Goal: Navigation & Orientation: Find specific page/section

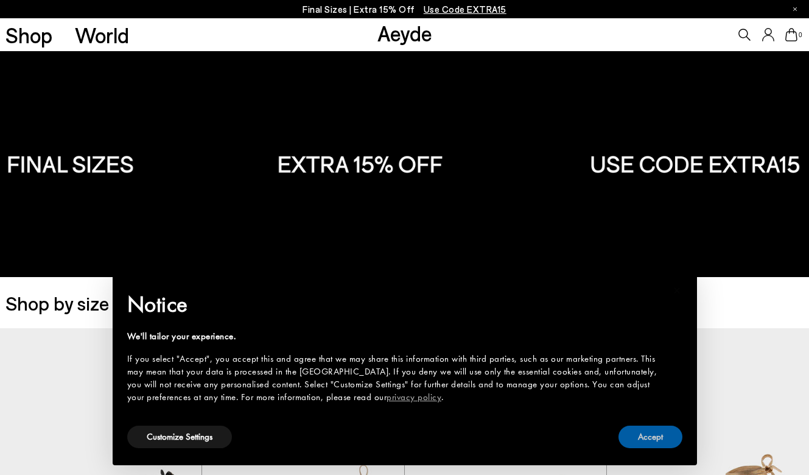
click at [649, 436] on button "Accept" at bounding box center [650, 436] width 64 height 23
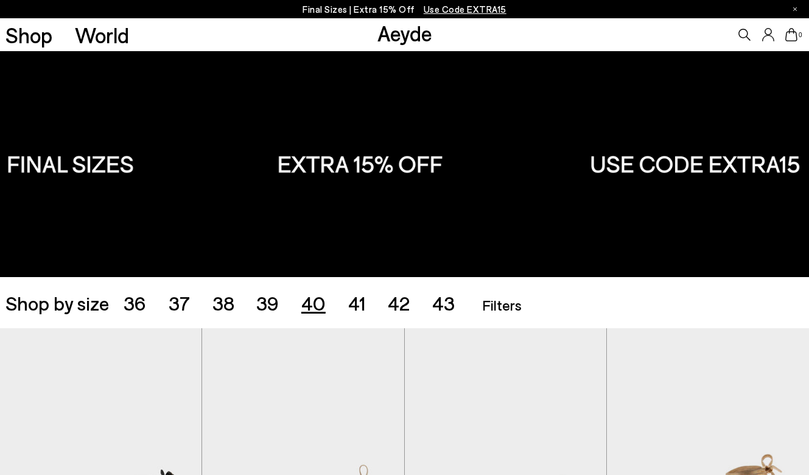
click at [316, 304] on span "40" at bounding box center [313, 302] width 24 height 23
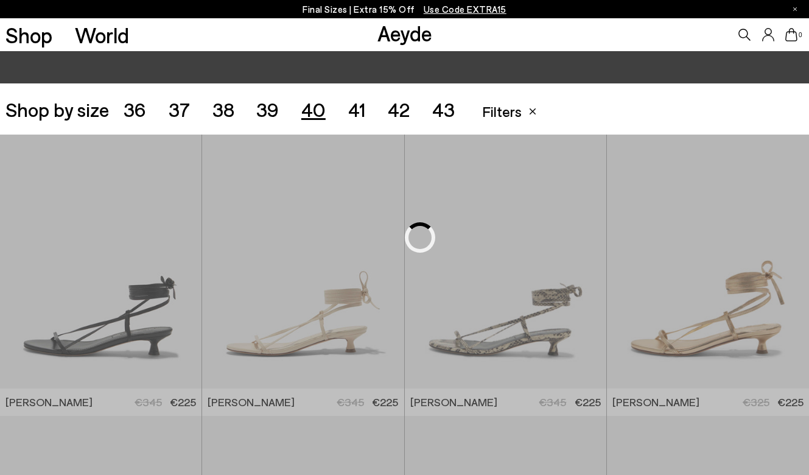
scroll to position [225, 0]
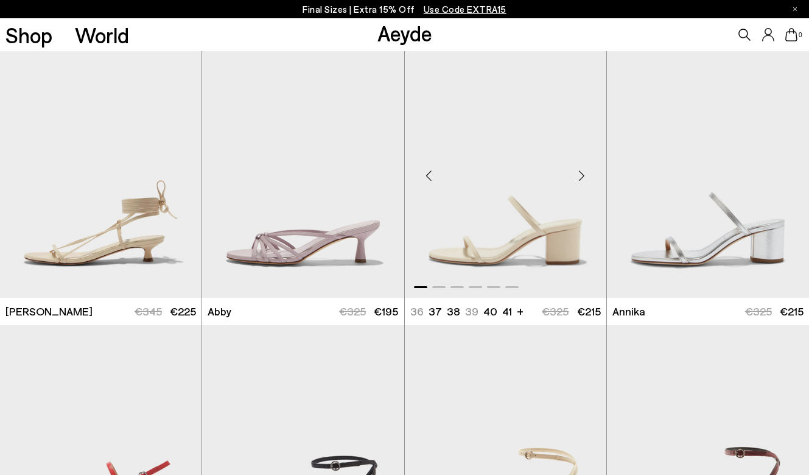
scroll to position [291, 0]
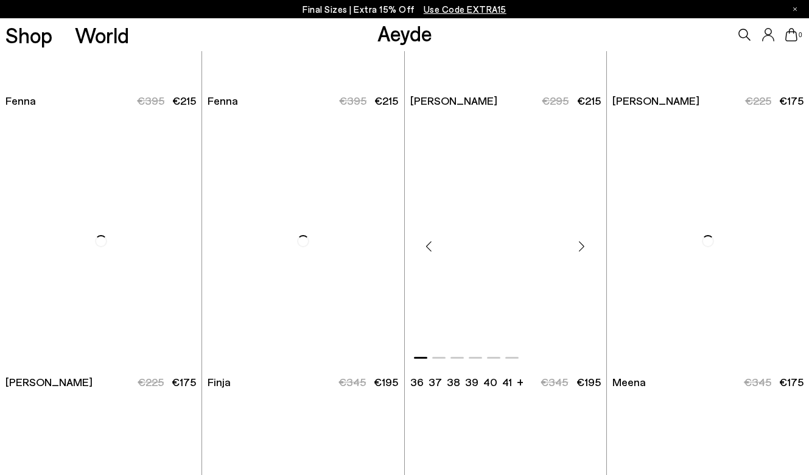
scroll to position [2461, 0]
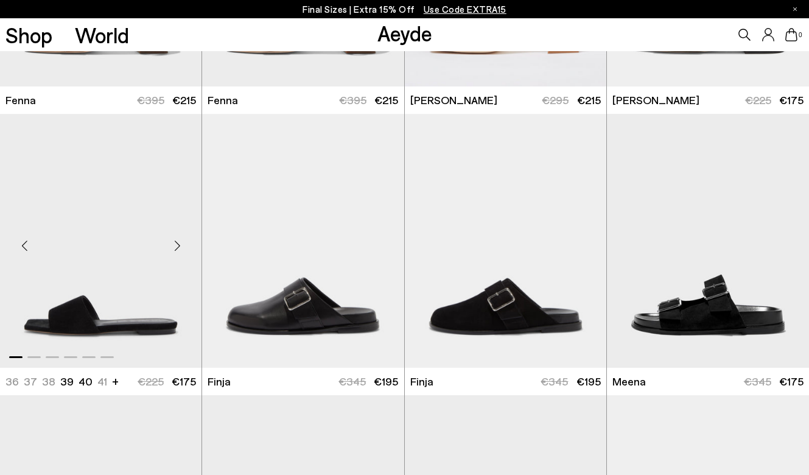
click at [172, 249] on div "Next slide" at bounding box center [177, 245] width 37 height 37
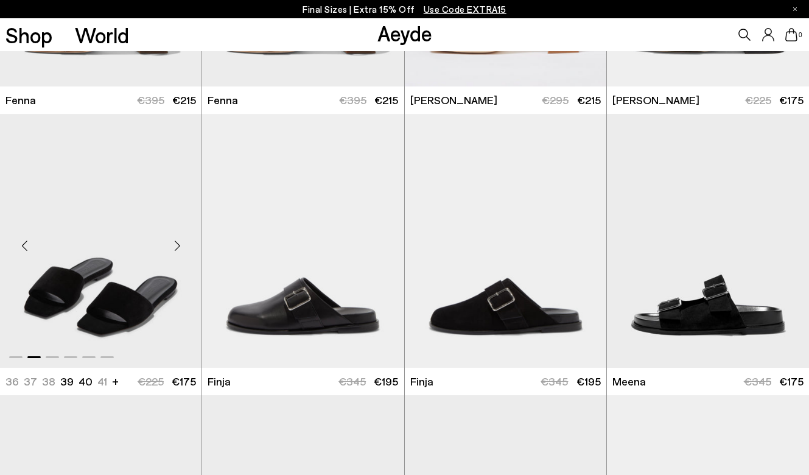
click at [172, 249] on div "Next slide" at bounding box center [177, 245] width 37 height 37
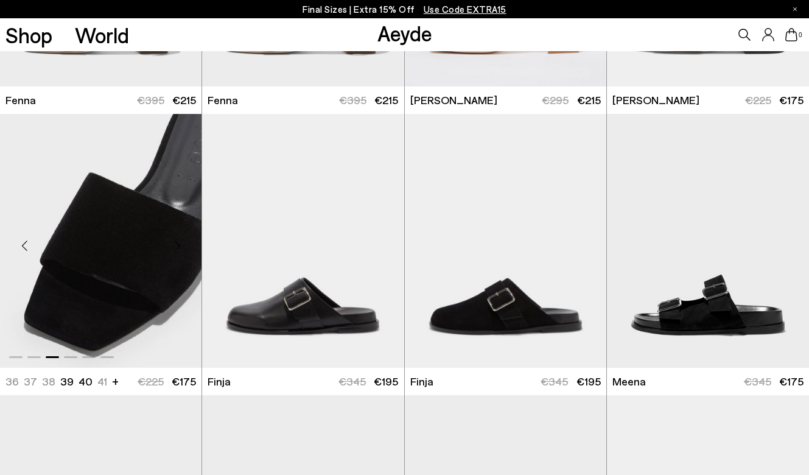
click at [172, 249] on div "Next slide" at bounding box center [177, 245] width 37 height 37
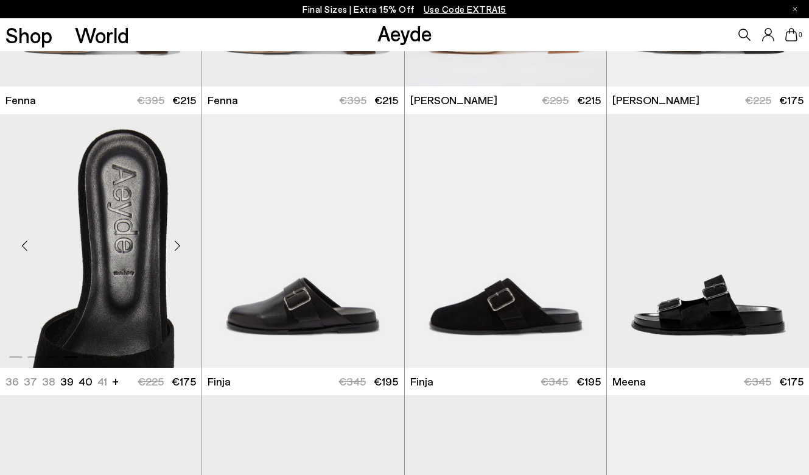
click at [172, 249] on div "Next slide" at bounding box center [177, 245] width 37 height 37
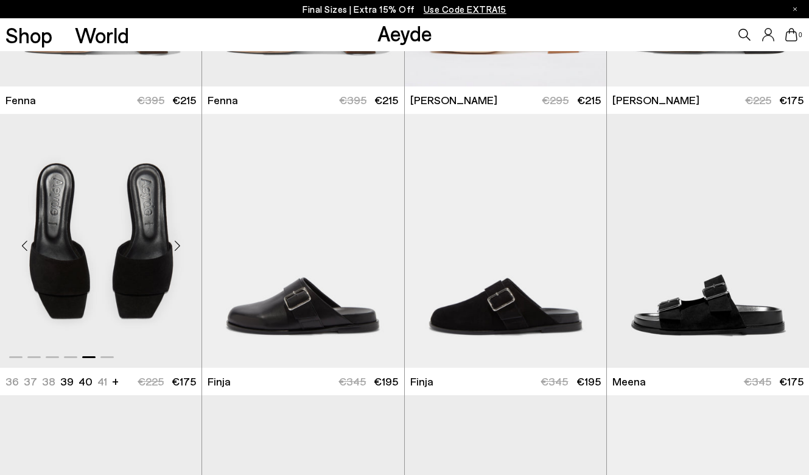
click at [172, 249] on div "Next slide" at bounding box center [177, 245] width 37 height 37
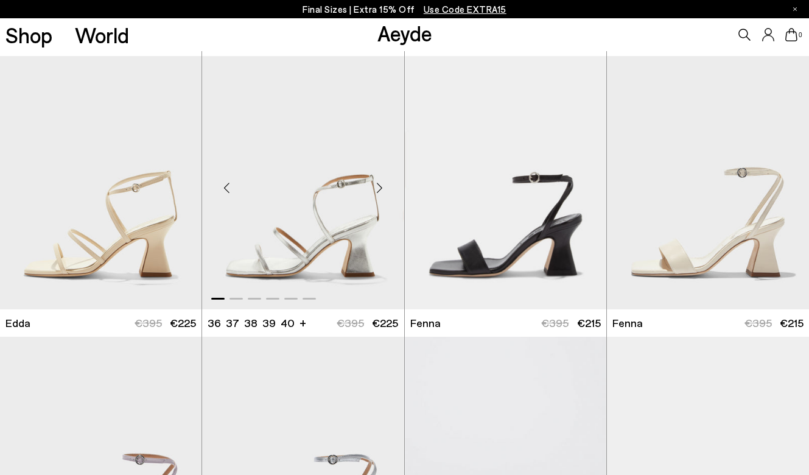
scroll to position [1949, 0]
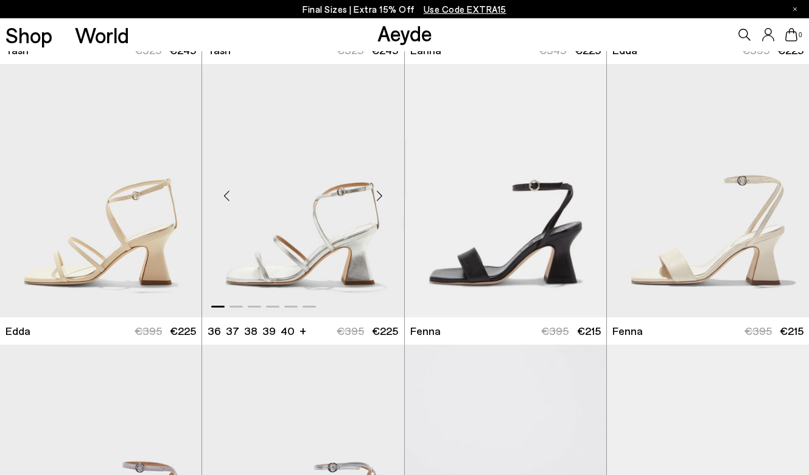
click at [381, 193] on div "Next slide" at bounding box center [379, 195] width 37 height 37
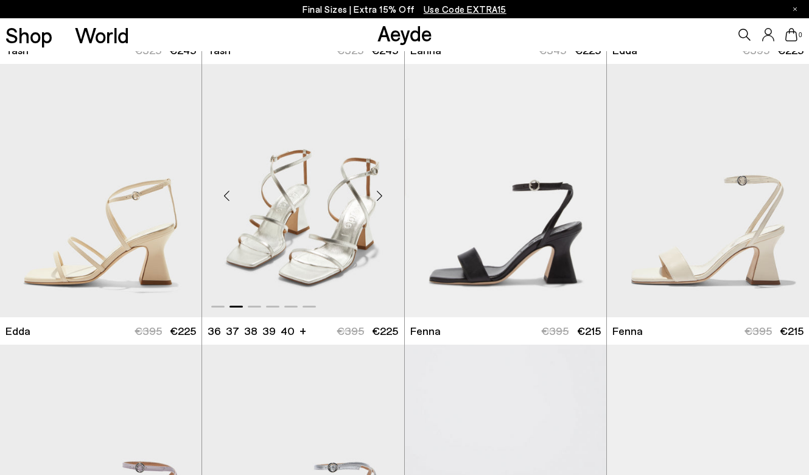
click at [381, 193] on div "Next slide" at bounding box center [379, 195] width 37 height 37
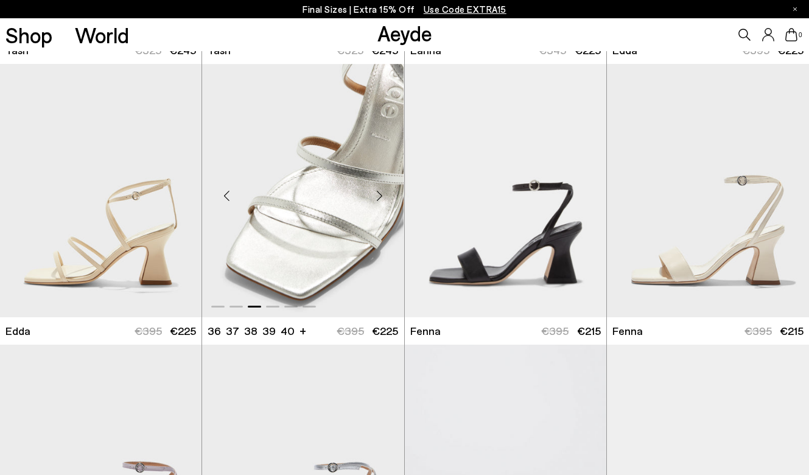
click at [381, 193] on div "Next slide" at bounding box center [379, 195] width 37 height 37
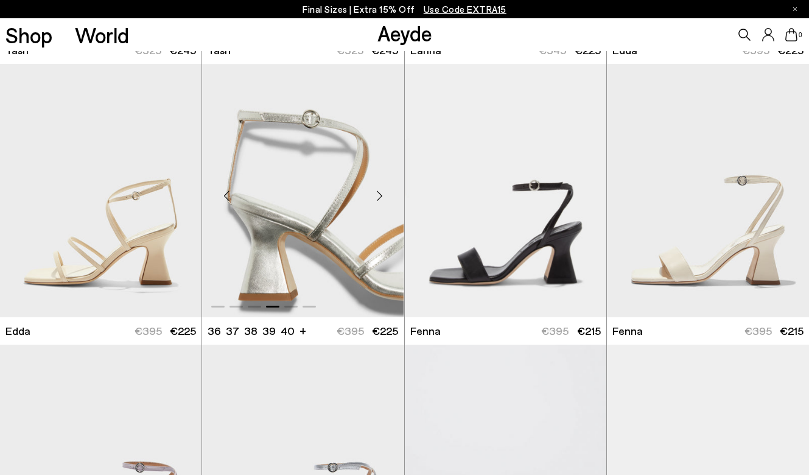
click at [381, 193] on div "Next slide" at bounding box center [379, 195] width 37 height 37
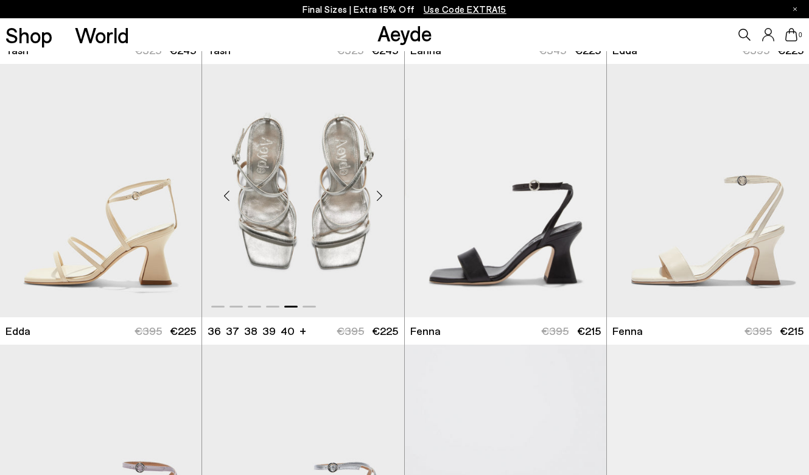
click at [381, 193] on div "Next slide" at bounding box center [379, 195] width 37 height 37
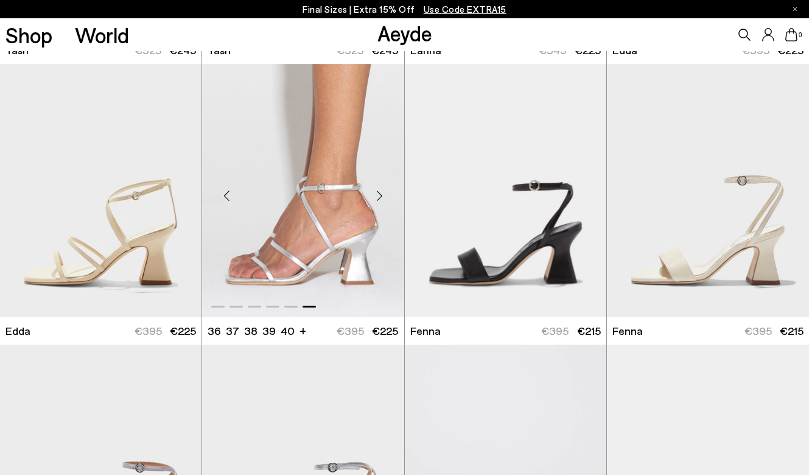
click at [381, 193] on div "Next slide" at bounding box center [379, 195] width 37 height 37
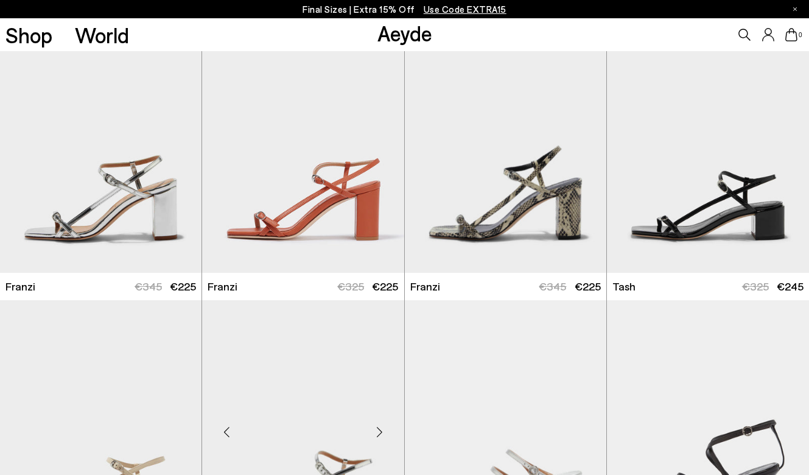
scroll to position [1431, 0]
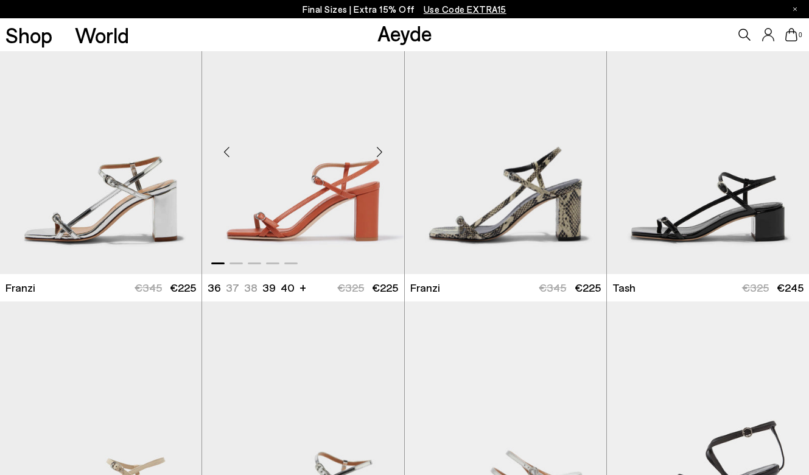
click at [378, 150] on div "Next slide" at bounding box center [379, 152] width 37 height 37
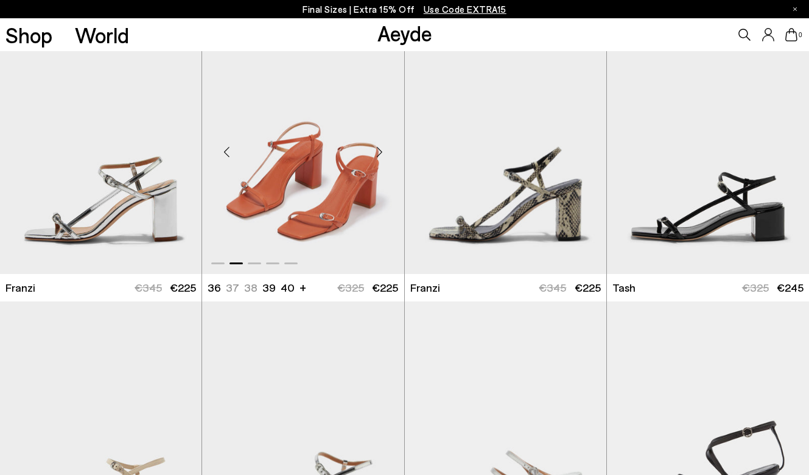
click at [378, 150] on div "Next slide" at bounding box center [379, 152] width 37 height 37
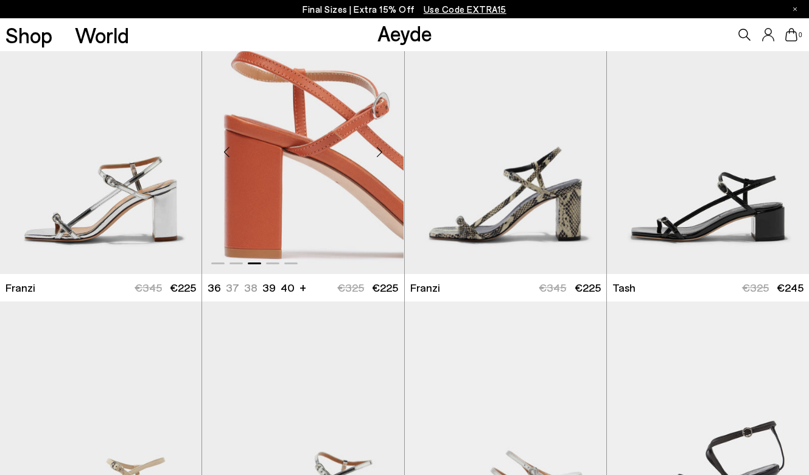
click at [378, 150] on div "Next slide" at bounding box center [379, 152] width 37 height 37
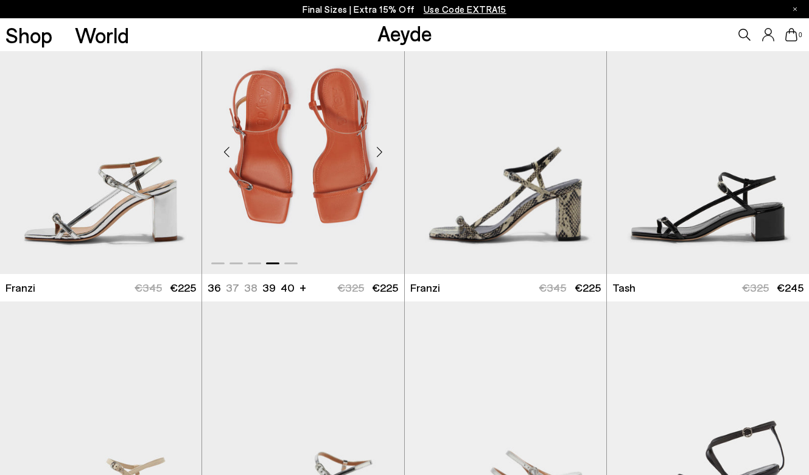
click at [378, 150] on div "Next slide" at bounding box center [379, 152] width 37 height 37
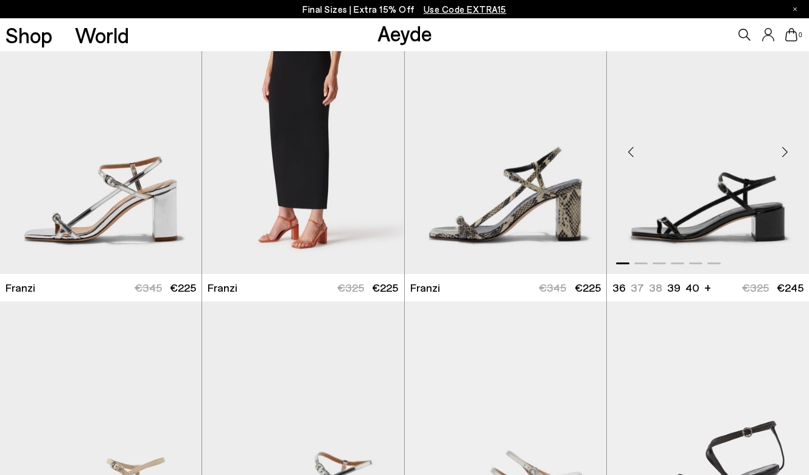
click at [782, 150] on div "Next slide" at bounding box center [784, 152] width 37 height 37
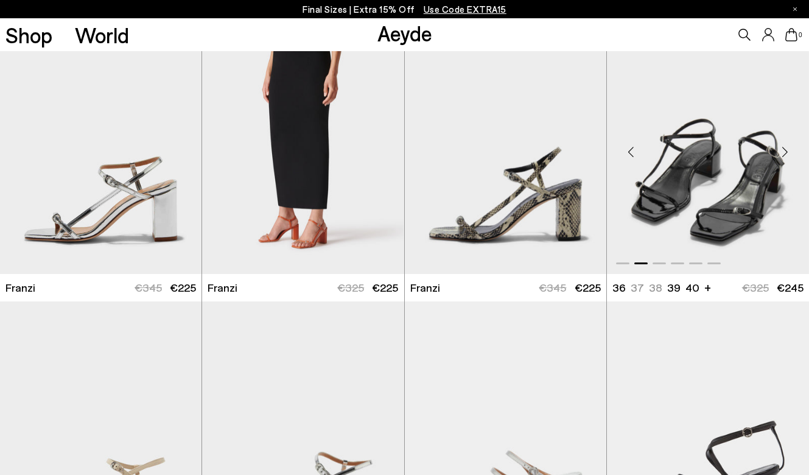
click at [782, 150] on div "Next slide" at bounding box center [784, 152] width 37 height 37
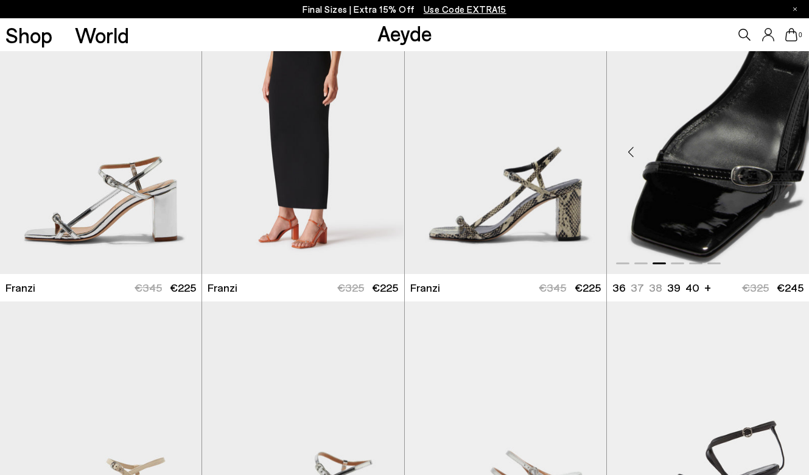
click at [782, 150] on div "Next slide" at bounding box center [784, 152] width 37 height 37
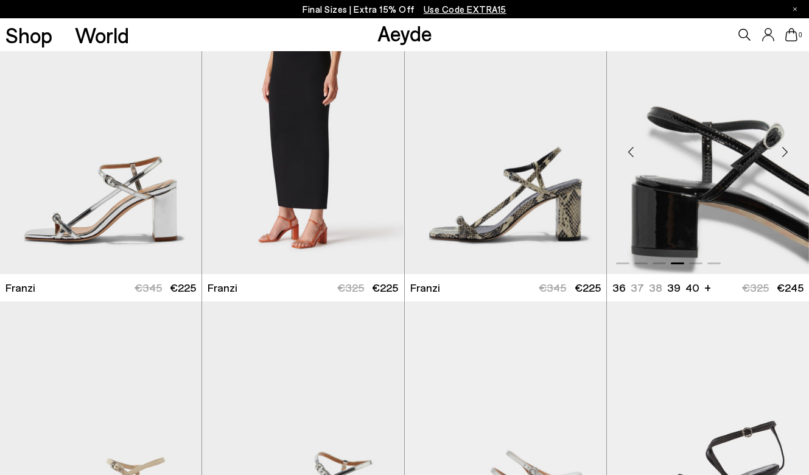
click at [782, 150] on div "Next slide" at bounding box center [784, 152] width 37 height 37
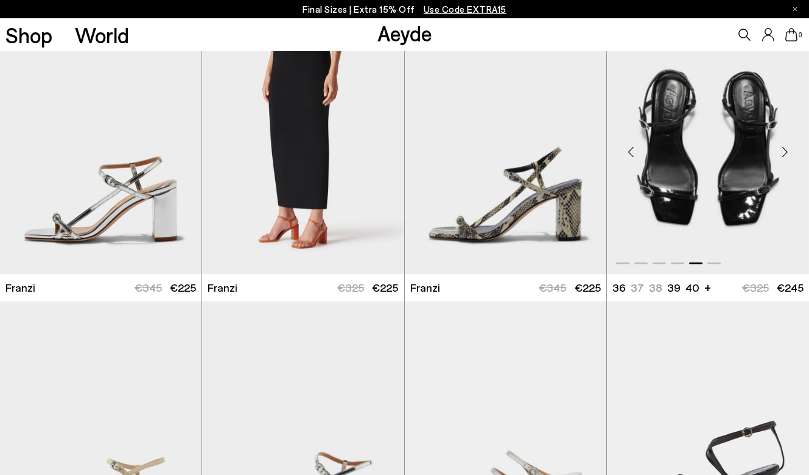
click at [782, 150] on div "Next slide" at bounding box center [784, 152] width 37 height 37
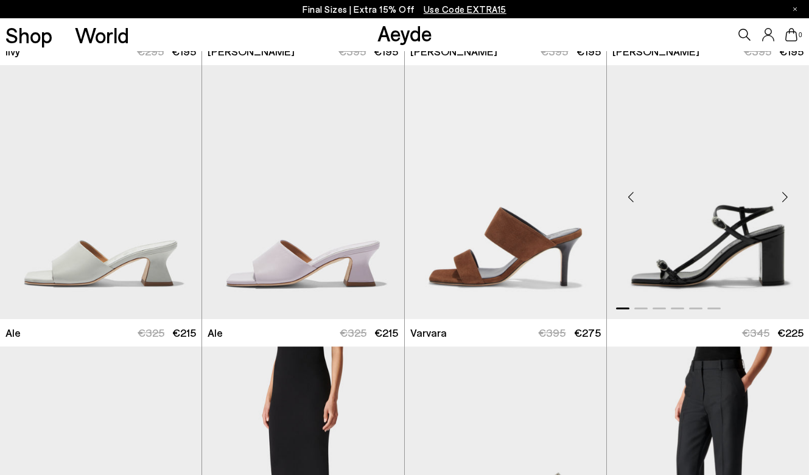
scroll to position [1105, 0]
click at [782, 195] on div "Next slide" at bounding box center [784, 196] width 37 height 37
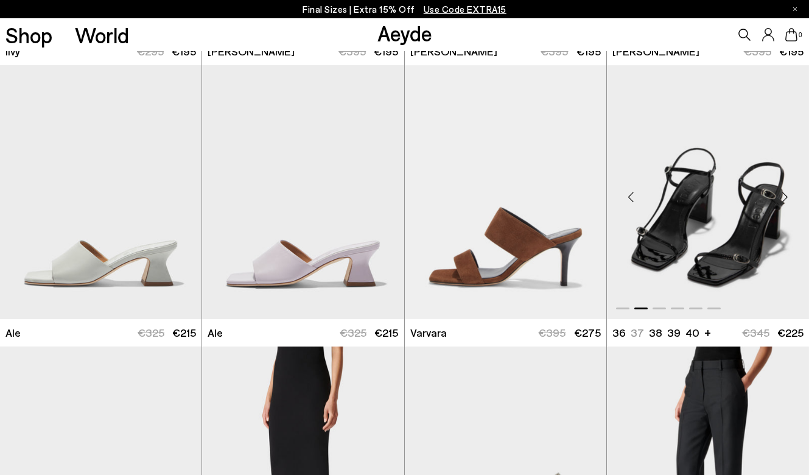
click at [782, 195] on div "Next slide" at bounding box center [784, 196] width 37 height 37
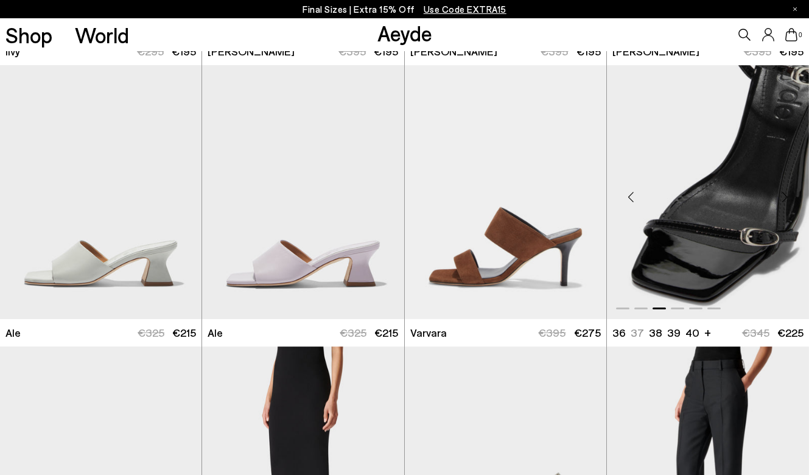
click at [782, 195] on div "Next slide" at bounding box center [784, 196] width 37 height 37
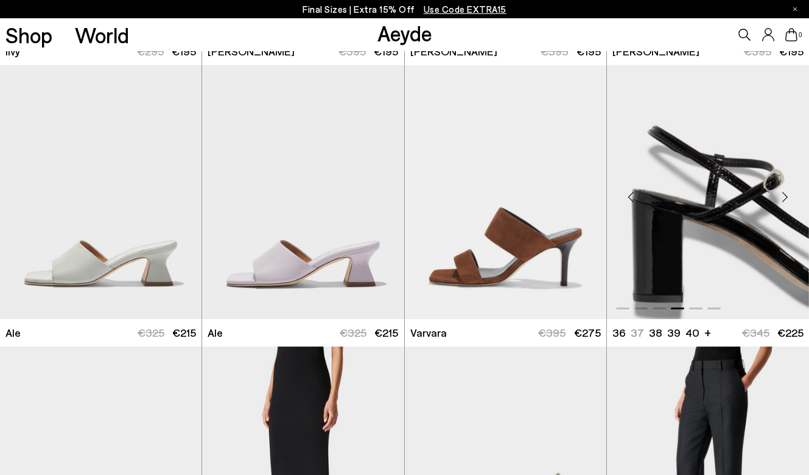
click at [782, 195] on div "Next slide" at bounding box center [784, 196] width 37 height 37
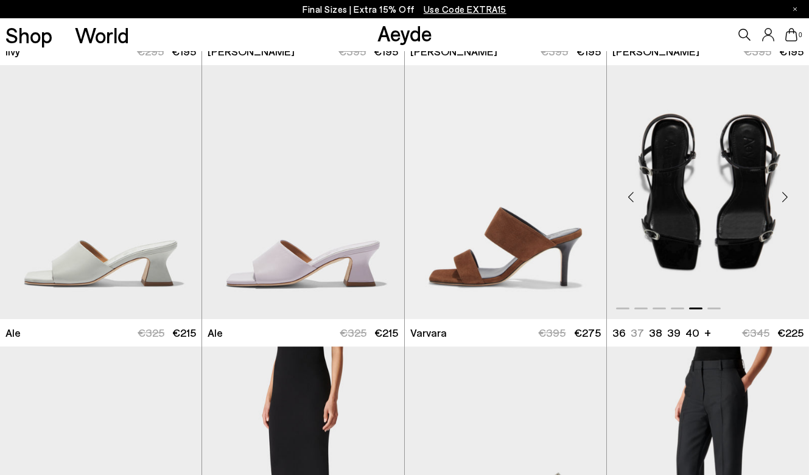
click at [782, 195] on div "Next slide" at bounding box center [784, 196] width 37 height 37
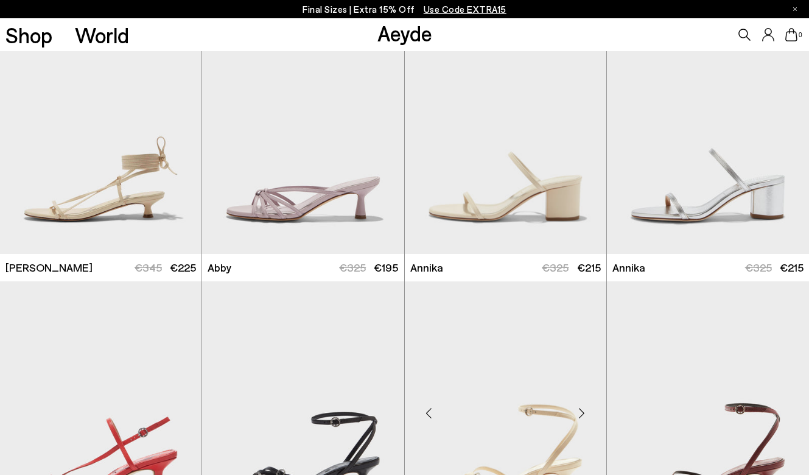
scroll to position [268, 0]
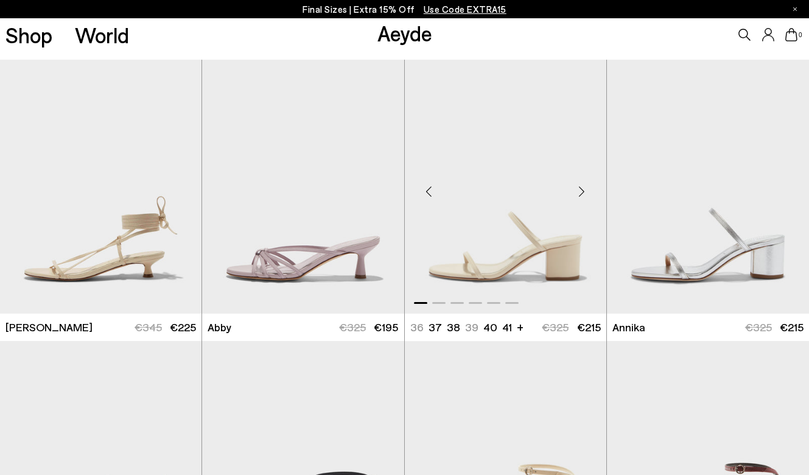
click at [582, 190] on div "Next slide" at bounding box center [581, 191] width 37 height 37
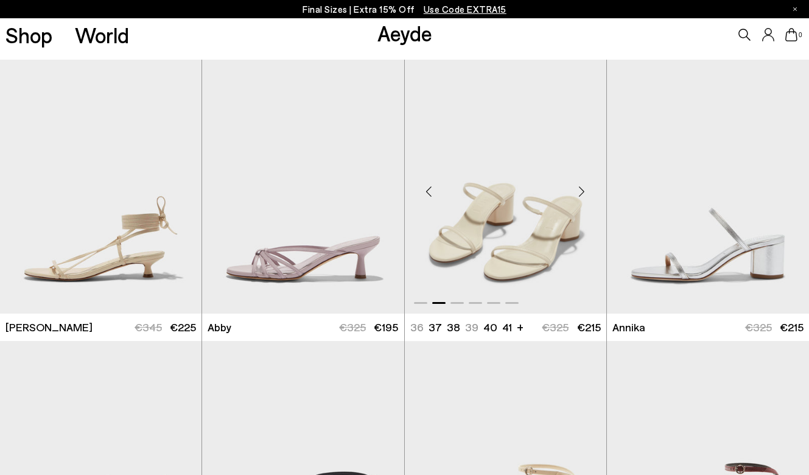
click at [582, 190] on div "Next slide" at bounding box center [581, 191] width 37 height 37
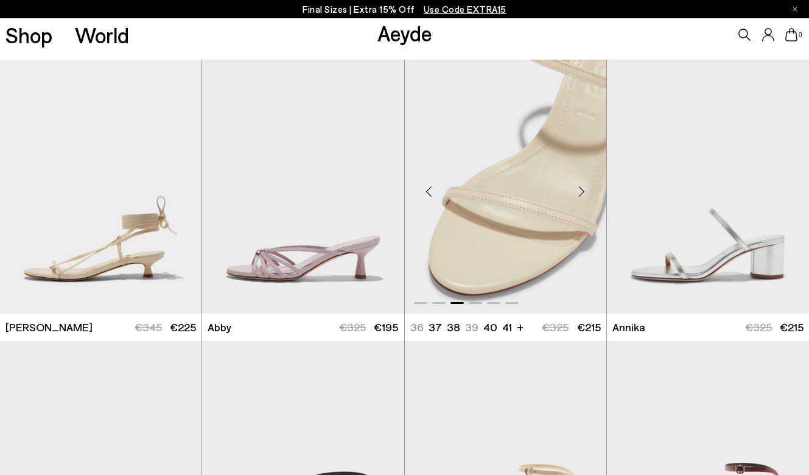
click at [582, 190] on div "Next slide" at bounding box center [581, 191] width 37 height 37
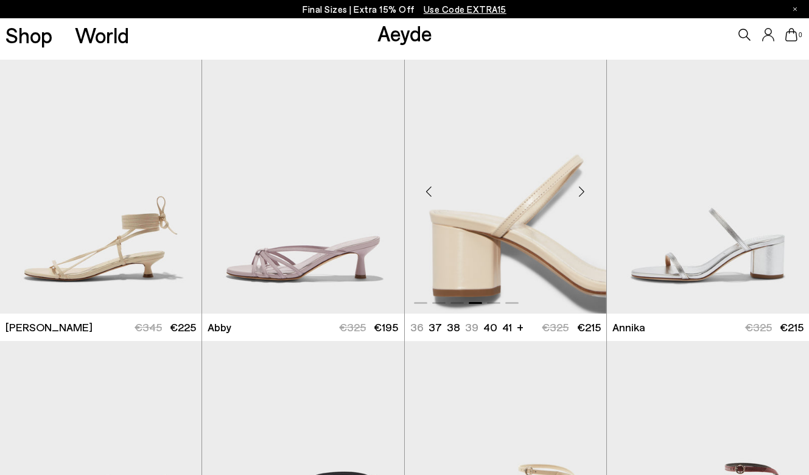
click at [582, 190] on div "Next slide" at bounding box center [581, 191] width 37 height 37
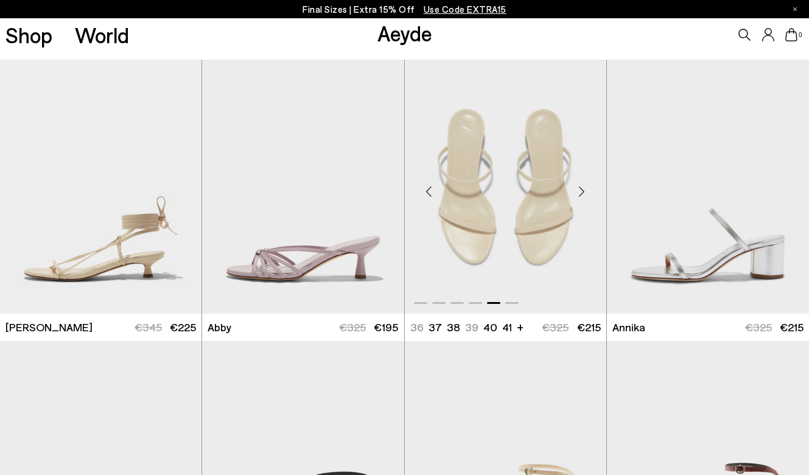
click at [582, 190] on div "Next slide" at bounding box center [581, 191] width 37 height 37
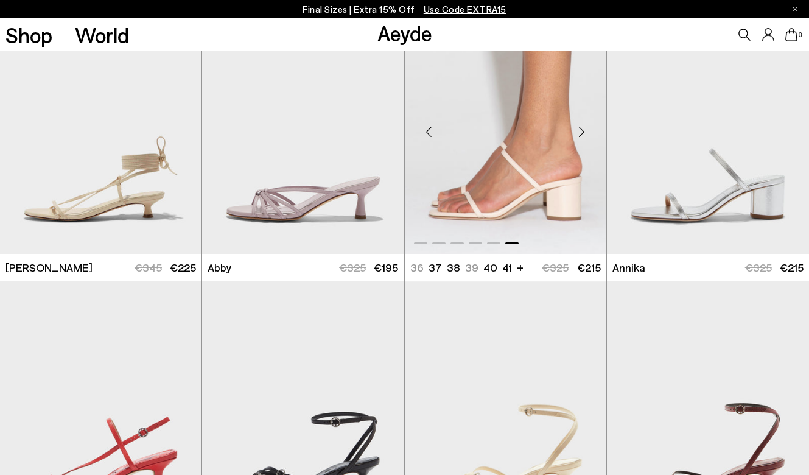
scroll to position [349, 0]
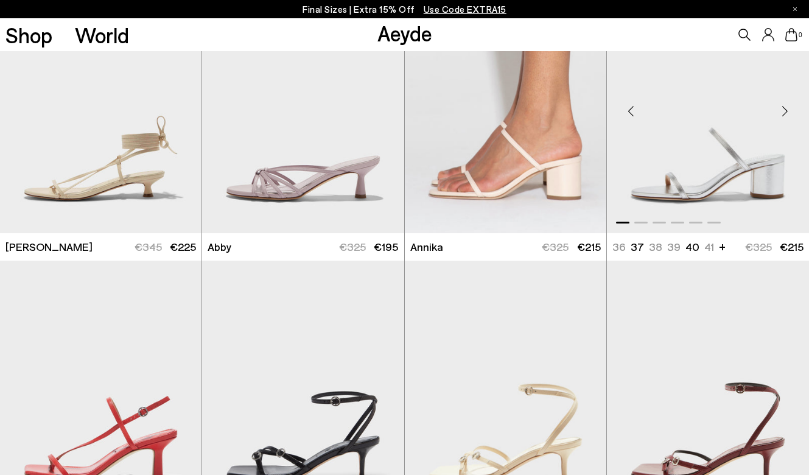
click at [783, 109] on div "Next slide" at bounding box center [784, 110] width 37 height 37
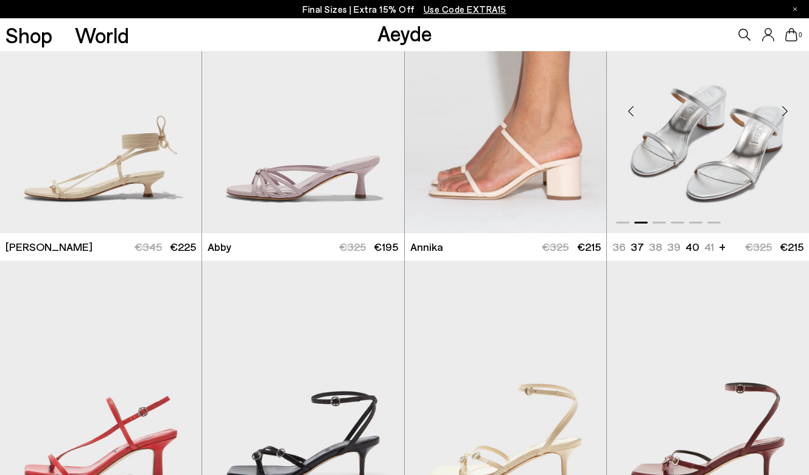
click at [783, 109] on div "Next slide" at bounding box center [784, 110] width 37 height 37
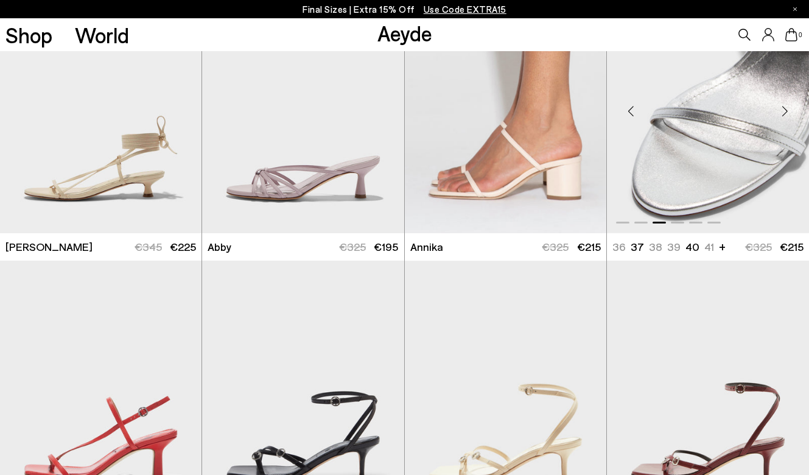
click at [783, 109] on div "Next slide" at bounding box center [784, 110] width 37 height 37
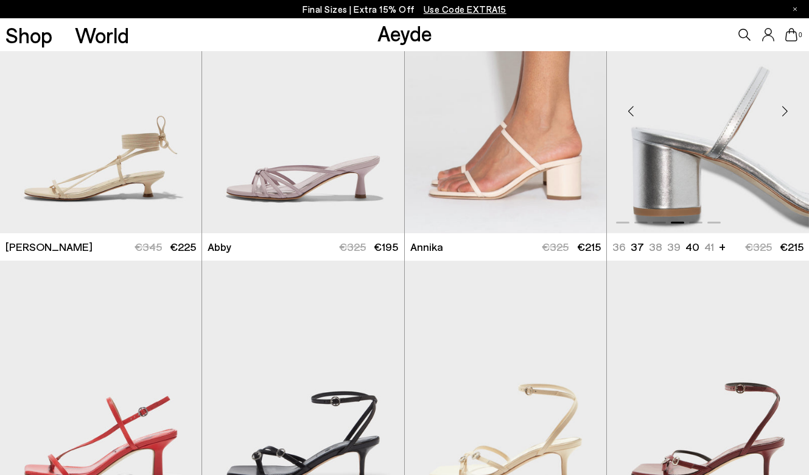
click at [783, 109] on div "Next slide" at bounding box center [784, 110] width 37 height 37
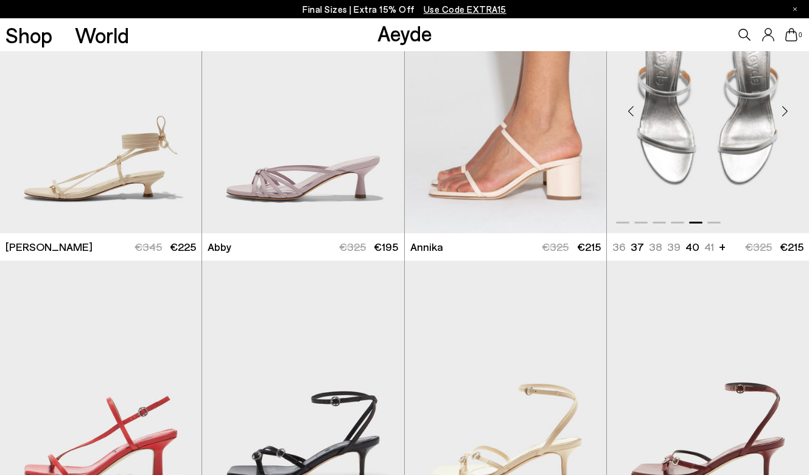
click at [783, 109] on div "Next slide" at bounding box center [784, 110] width 37 height 37
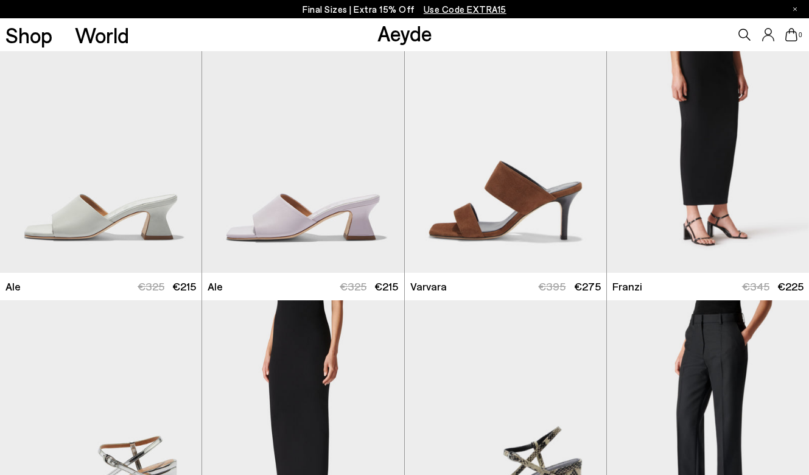
scroll to position [1163, 0]
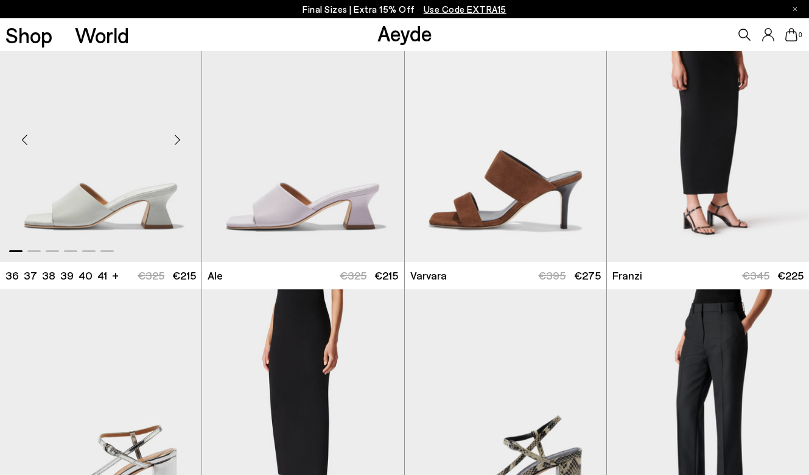
click at [175, 134] on div "Next slide" at bounding box center [177, 139] width 37 height 37
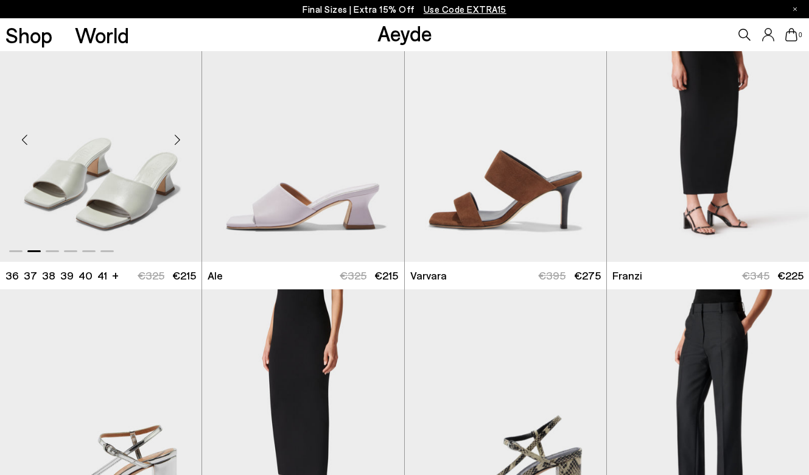
click at [175, 134] on div "Next slide" at bounding box center [177, 139] width 37 height 37
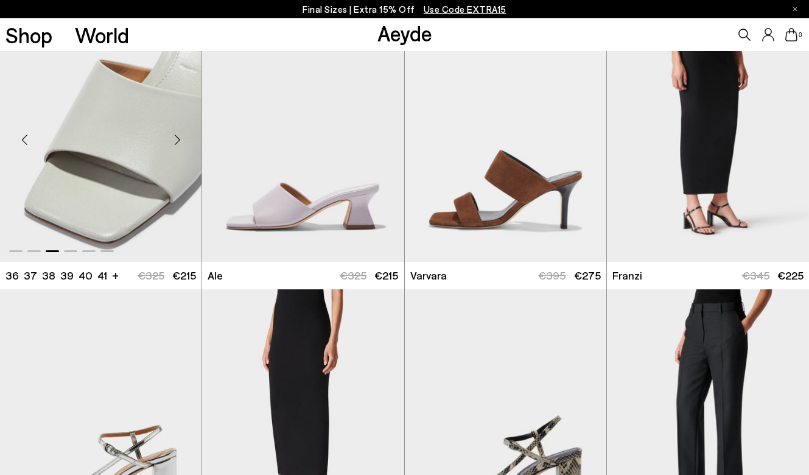
click at [175, 134] on div "Next slide" at bounding box center [177, 139] width 37 height 37
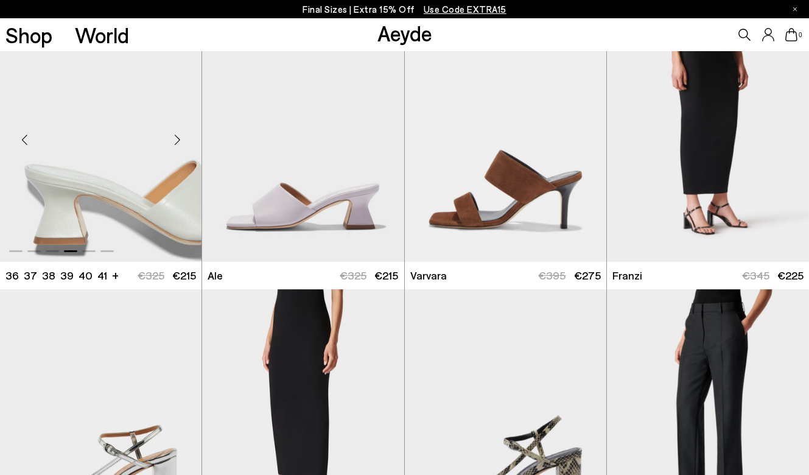
click at [175, 134] on div "Next slide" at bounding box center [177, 139] width 37 height 37
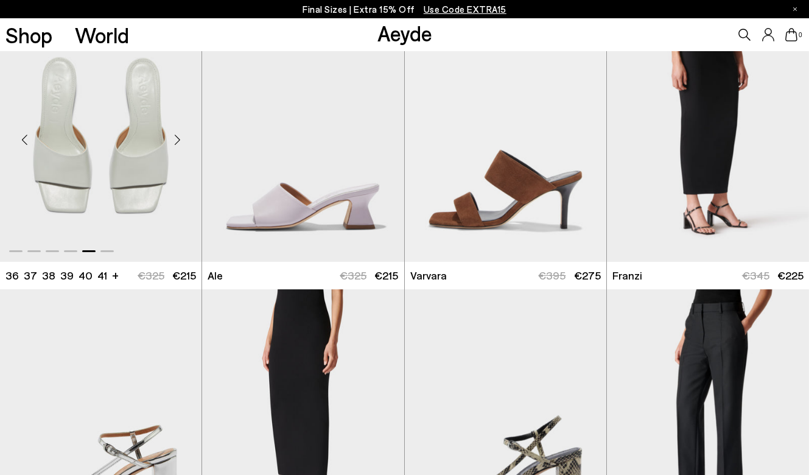
click at [175, 134] on div "Next slide" at bounding box center [177, 139] width 37 height 37
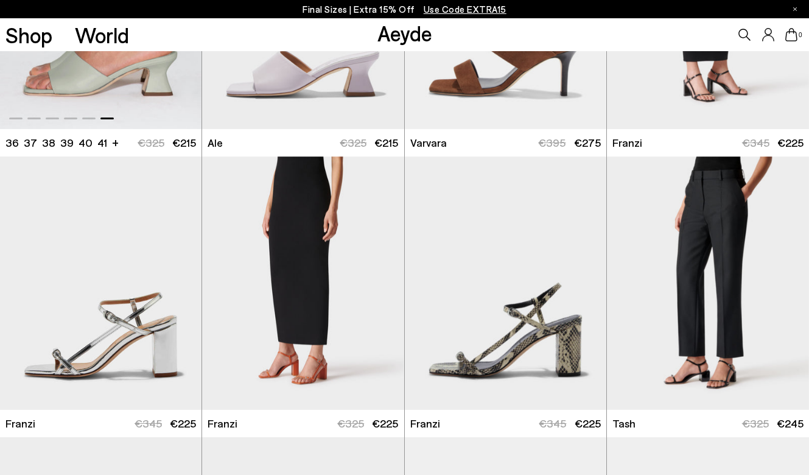
scroll to position [1324, 0]
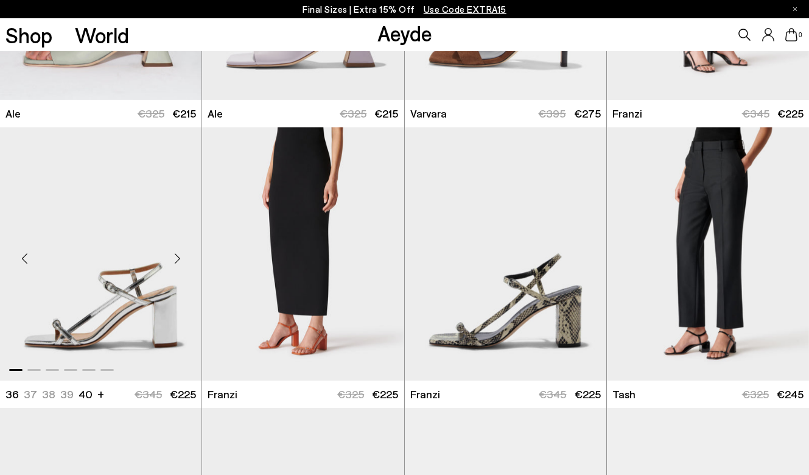
click at [176, 257] on div "Next slide" at bounding box center [177, 258] width 37 height 37
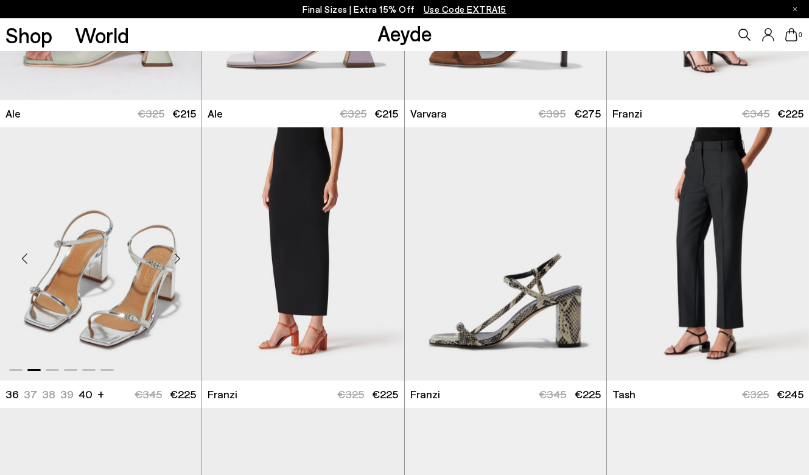
click at [176, 257] on div "Next slide" at bounding box center [177, 258] width 37 height 37
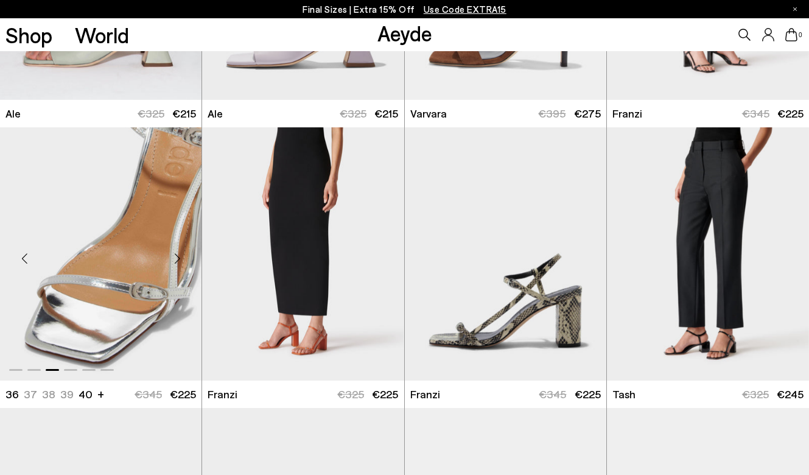
click at [176, 257] on div "Next slide" at bounding box center [177, 258] width 37 height 37
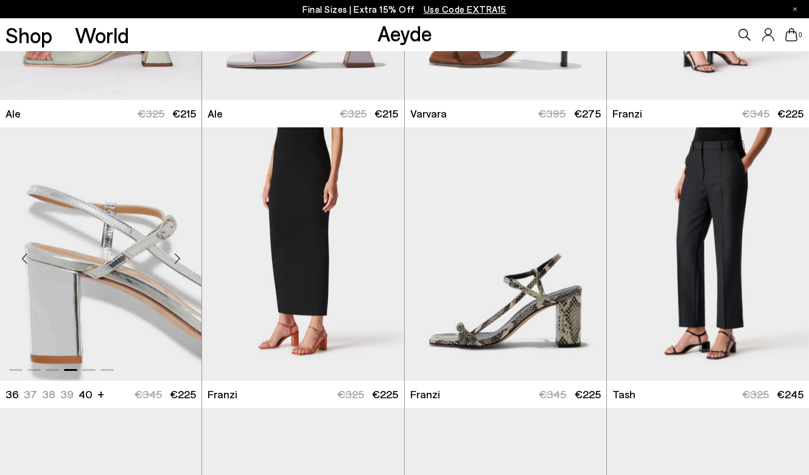
click at [176, 257] on div "Next slide" at bounding box center [177, 258] width 37 height 37
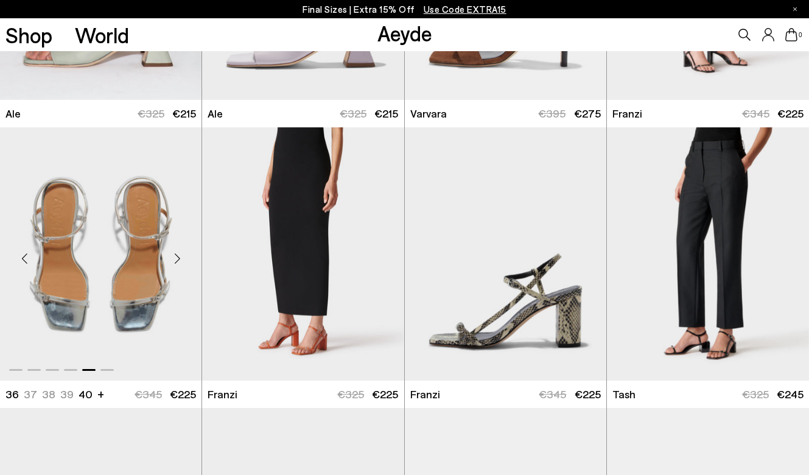
click at [176, 257] on div "Next slide" at bounding box center [177, 258] width 37 height 37
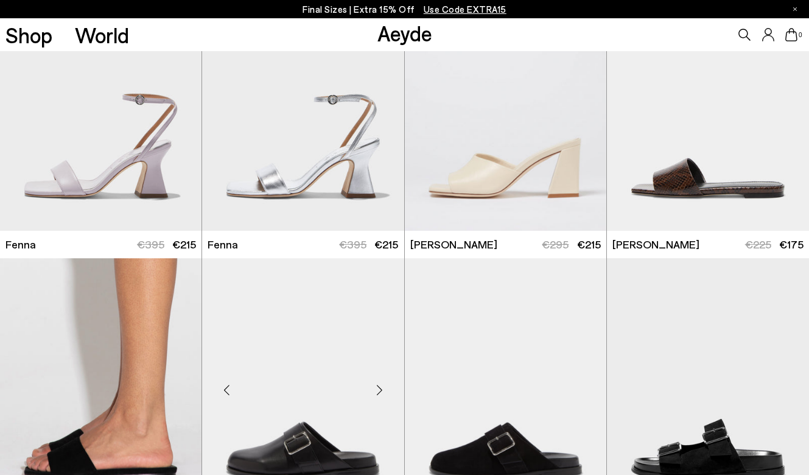
scroll to position [2296, 0]
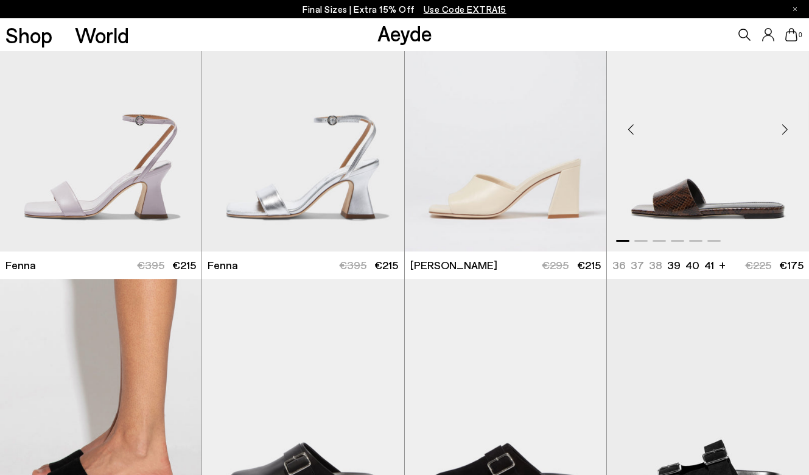
click at [786, 130] on div "Next slide" at bounding box center [784, 129] width 37 height 37
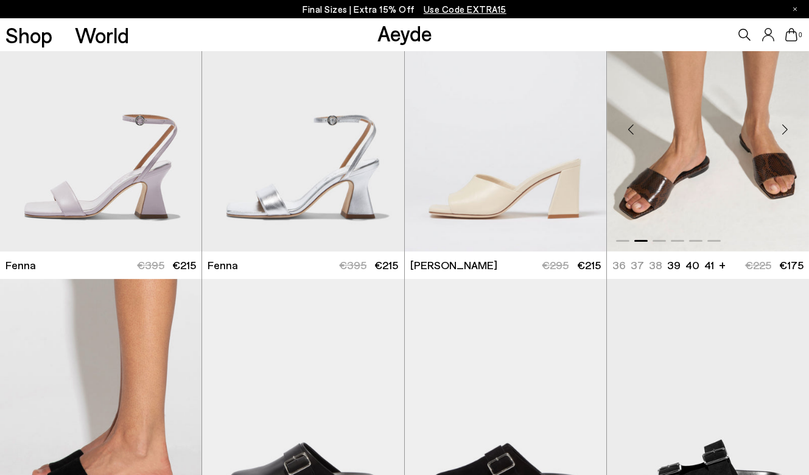
click at [786, 130] on div "Next slide" at bounding box center [784, 129] width 37 height 37
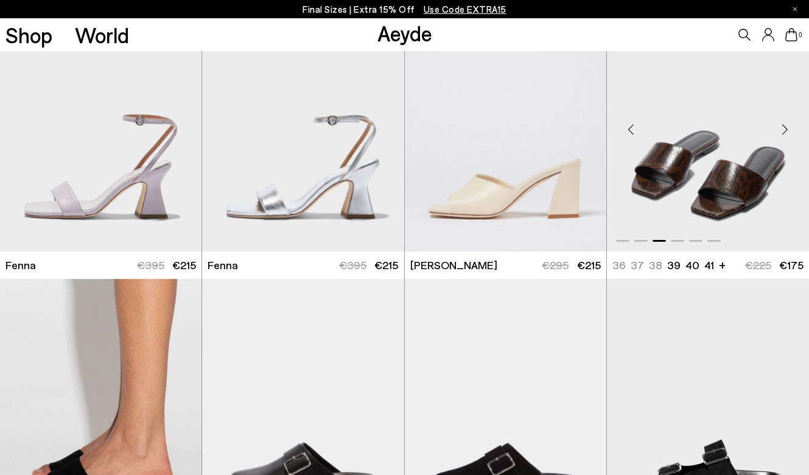
click at [786, 130] on div "Next slide" at bounding box center [784, 129] width 37 height 37
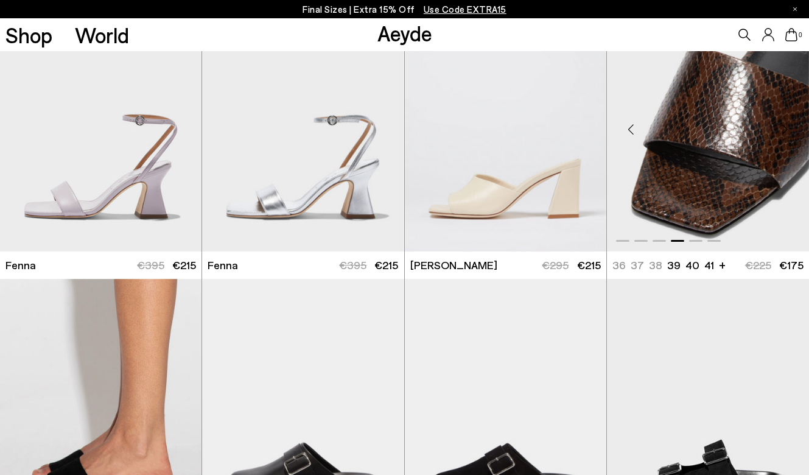
click at [786, 130] on div "Next slide" at bounding box center [784, 129] width 37 height 37
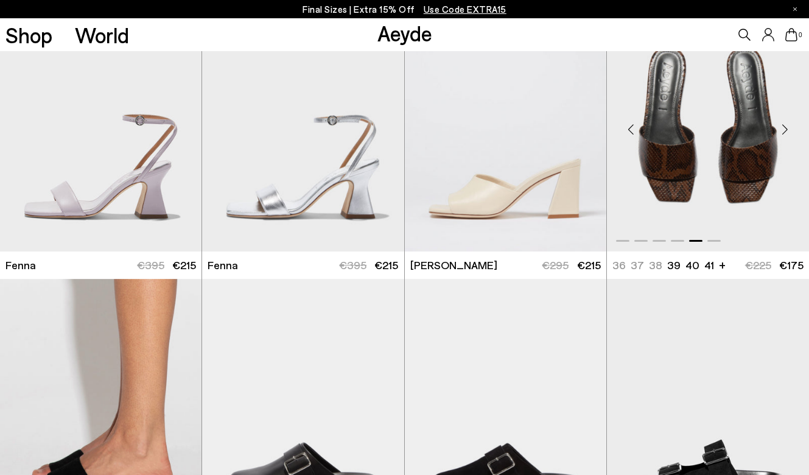
click at [786, 130] on div "Next slide" at bounding box center [784, 129] width 37 height 37
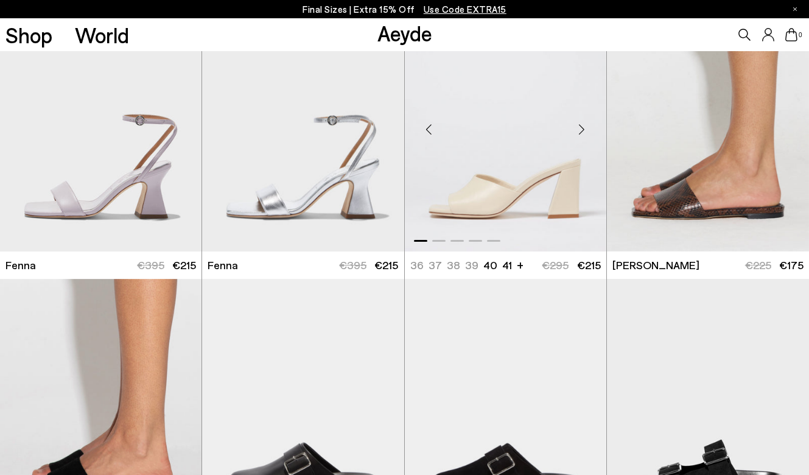
click at [578, 125] on div "Next slide" at bounding box center [581, 129] width 37 height 37
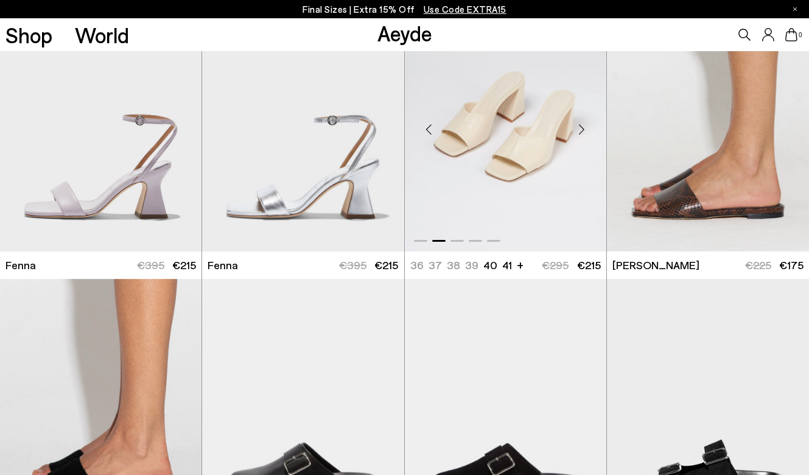
click at [578, 125] on div "Next slide" at bounding box center [581, 129] width 37 height 37
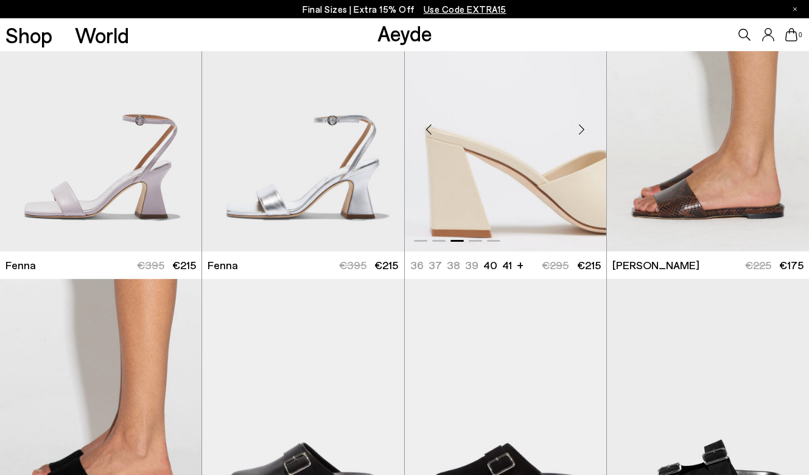
click at [578, 125] on div "Next slide" at bounding box center [581, 129] width 37 height 37
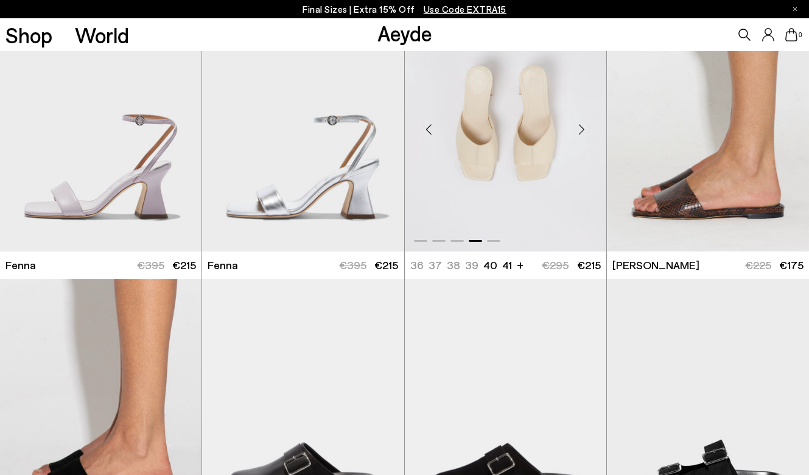
click at [578, 125] on div "Next slide" at bounding box center [581, 129] width 37 height 37
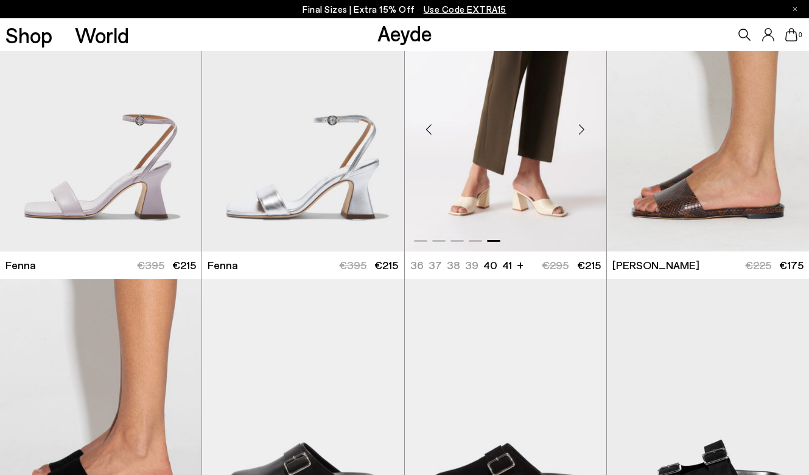
click at [578, 125] on div "Next slide" at bounding box center [581, 129] width 37 height 37
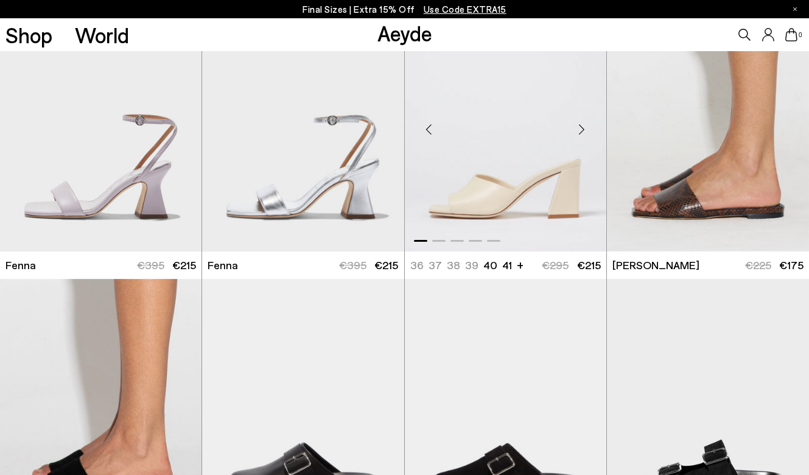
click at [578, 125] on div "Next slide" at bounding box center [581, 129] width 37 height 37
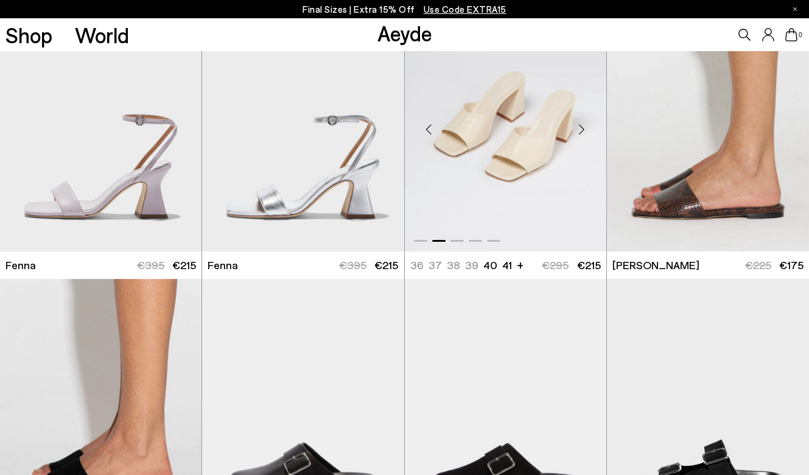
click at [578, 125] on div "Next slide" at bounding box center [581, 129] width 37 height 37
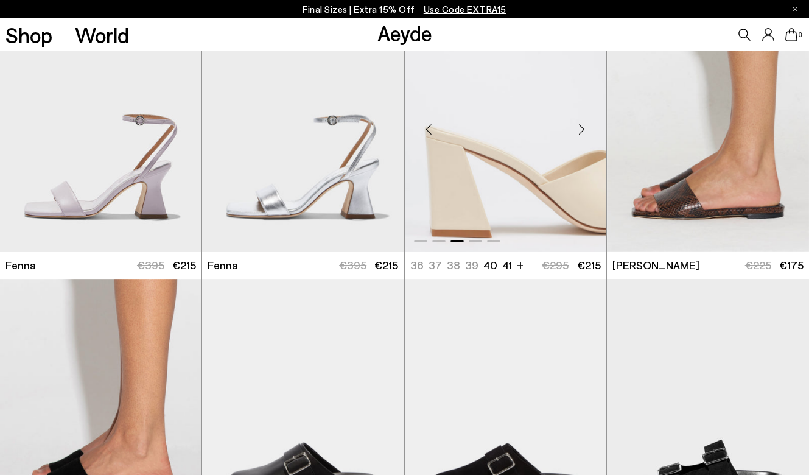
click at [578, 125] on div "Next slide" at bounding box center [581, 129] width 37 height 37
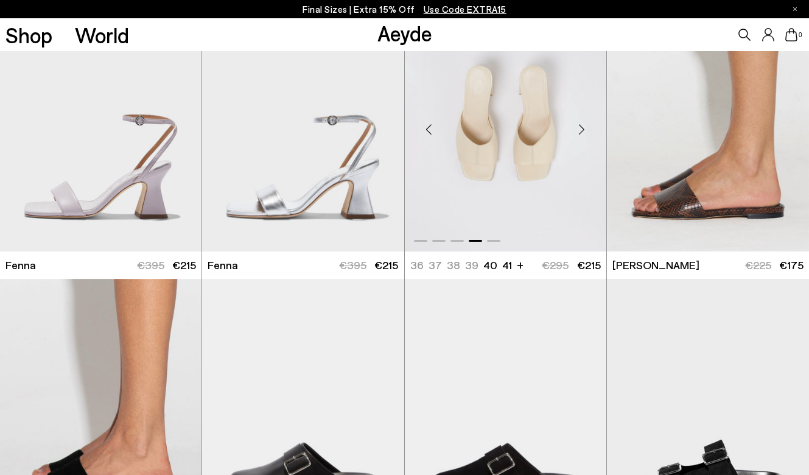
click at [578, 125] on div "Next slide" at bounding box center [581, 129] width 37 height 37
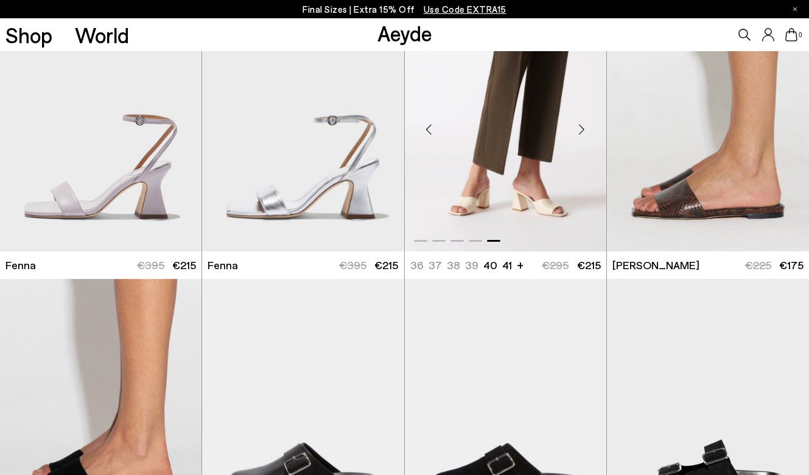
click at [578, 125] on div "Next slide" at bounding box center [581, 129] width 37 height 37
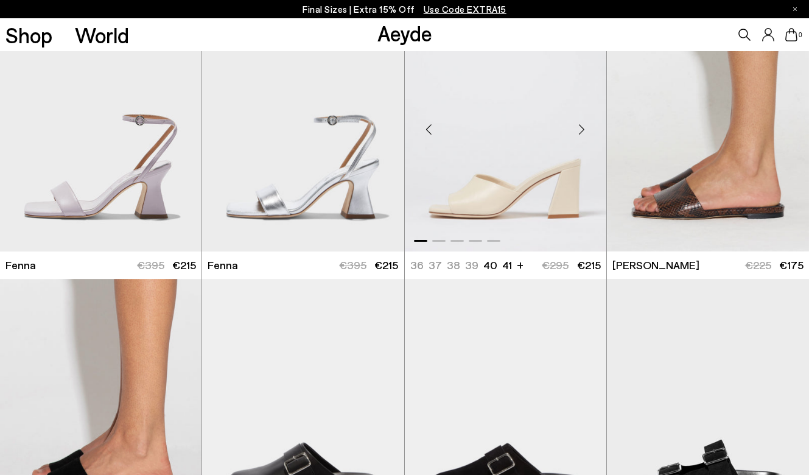
click at [578, 125] on div "Next slide" at bounding box center [581, 129] width 37 height 37
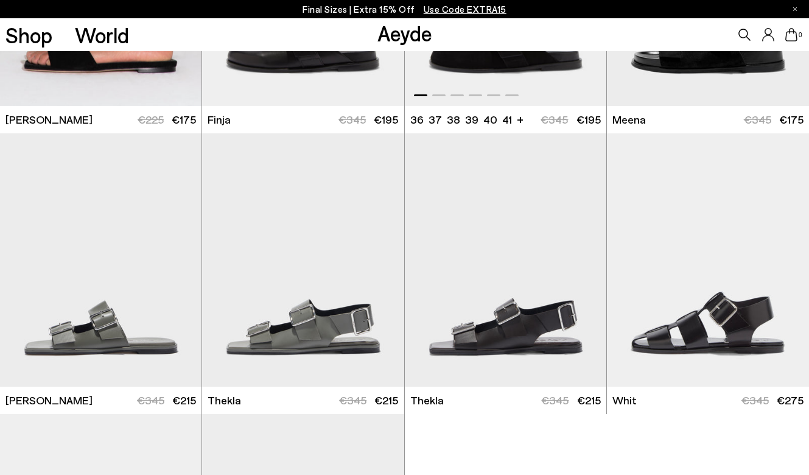
scroll to position [2725, 0]
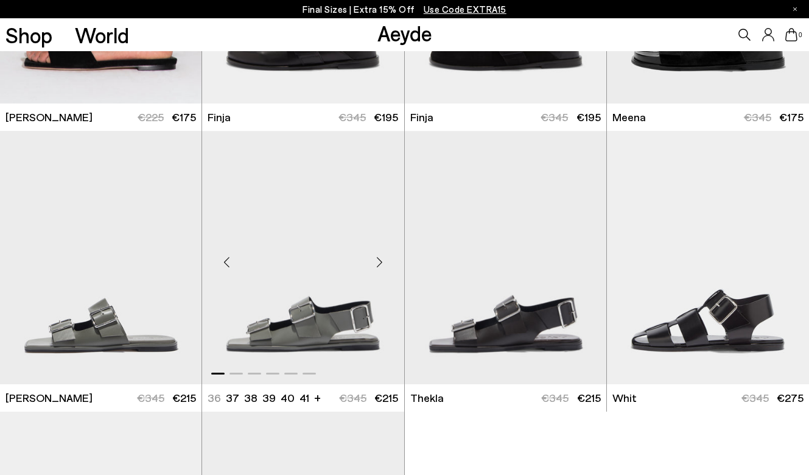
click at [380, 263] on div "Next slide" at bounding box center [379, 262] width 37 height 37
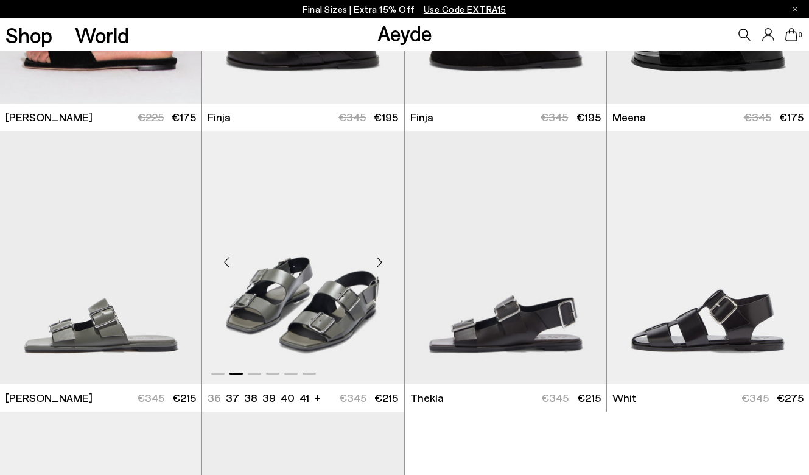
click at [380, 263] on div "Next slide" at bounding box center [379, 262] width 37 height 37
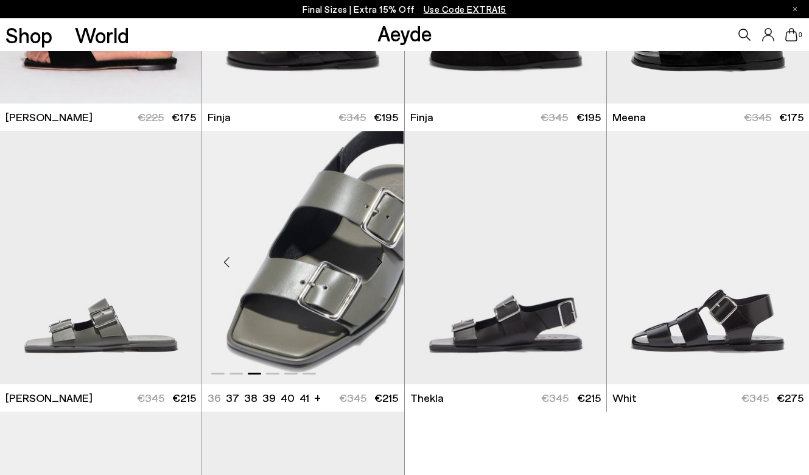
click at [380, 263] on div "Next slide" at bounding box center [379, 262] width 37 height 37
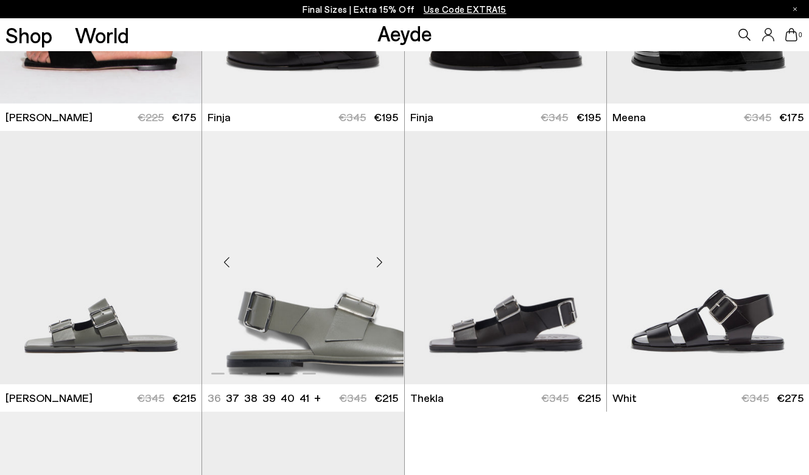
click at [380, 263] on div "Next slide" at bounding box center [379, 262] width 37 height 37
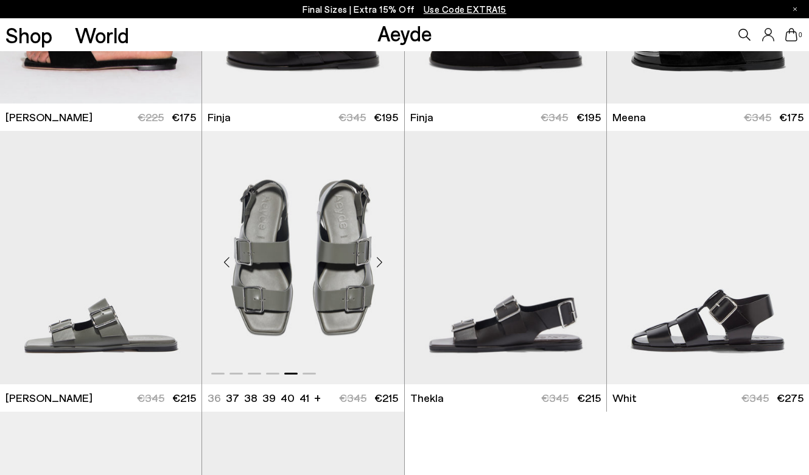
click at [380, 263] on div "Next slide" at bounding box center [379, 262] width 37 height 37
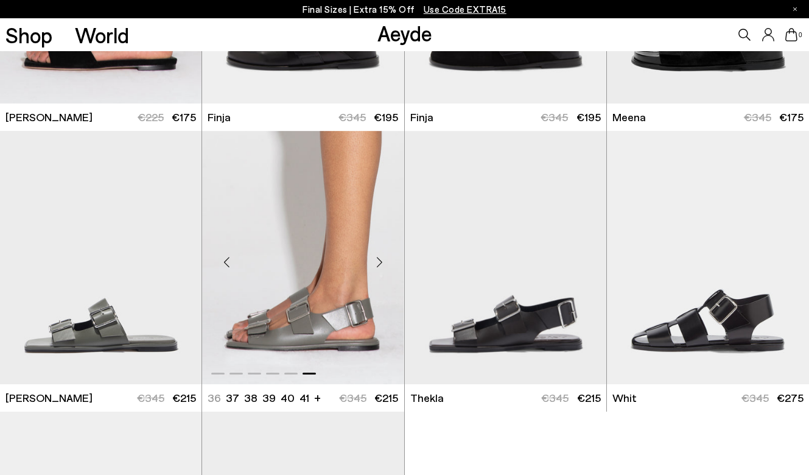
click at [380, 263] on div "Next slide" at bounding box center [379, 262] width 37 height 37
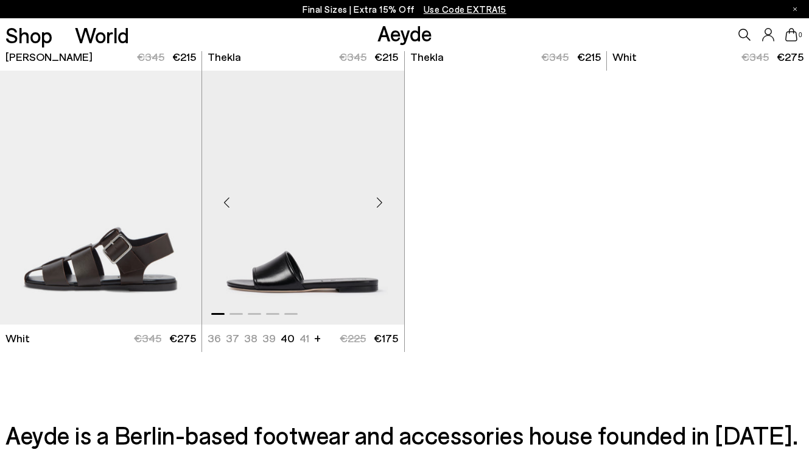
scroll to position [3076, 0]
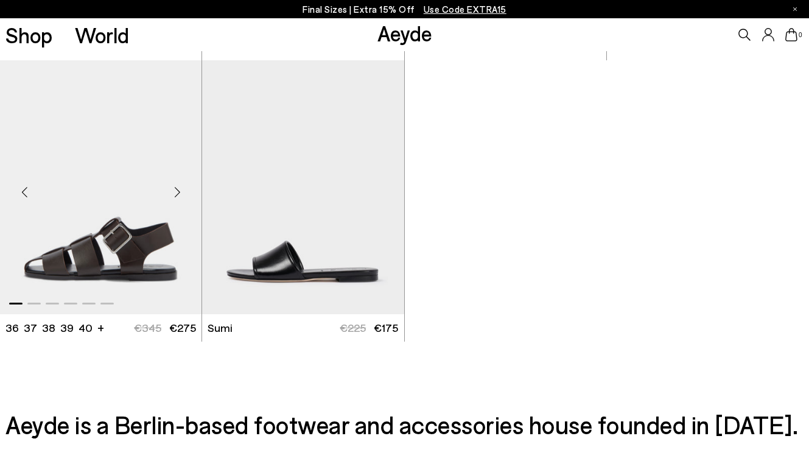
click at [178, 194] on div "Next slide" at bounding box center [177, 191] width 37 height 37
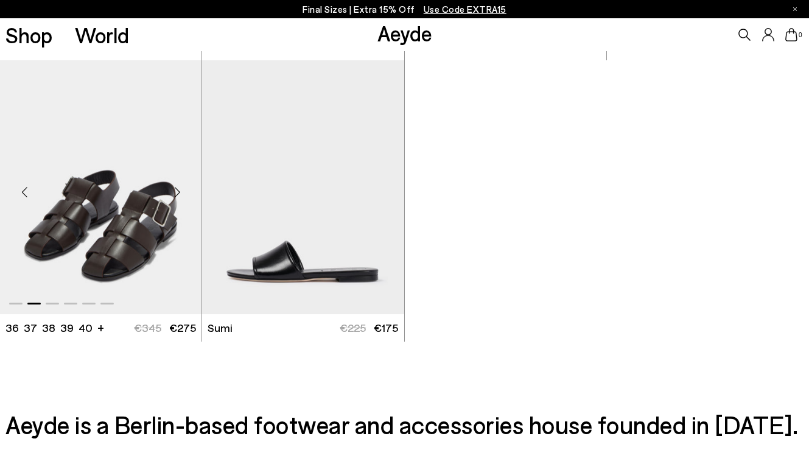
click at [178, 194] on div "Next slide" at bounding box center [177, 191] width 37 height 37
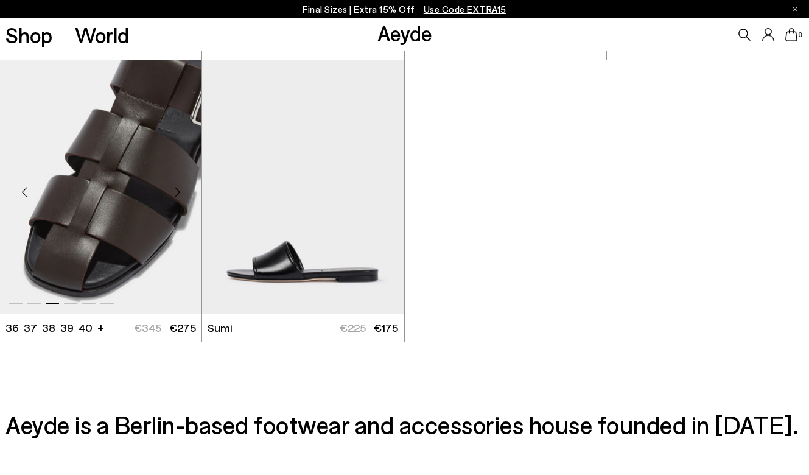
click at [178, 194] on div "Next slide" at bounding box center [177, 191] width 37 height 37
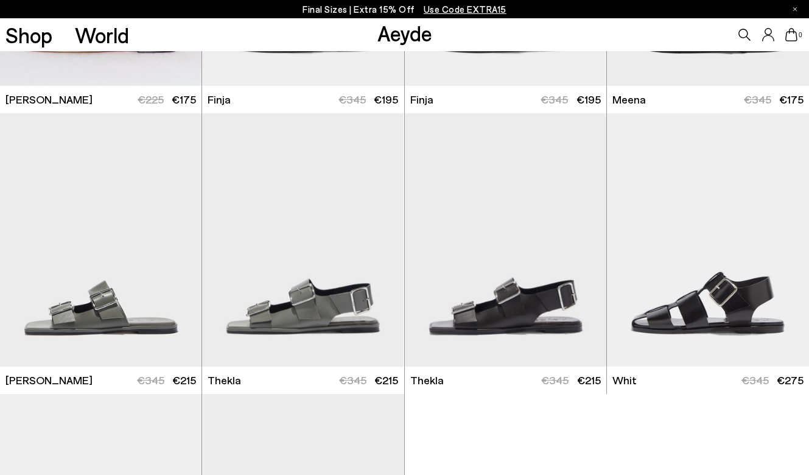
scroll to position [2744, 0]
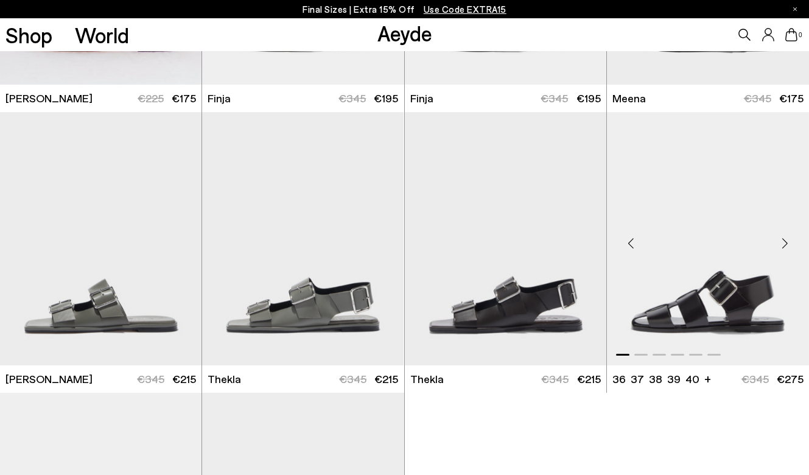
click at [783, 240] on div "Next slide" at bounding box center [784, 243] width 37 height 37
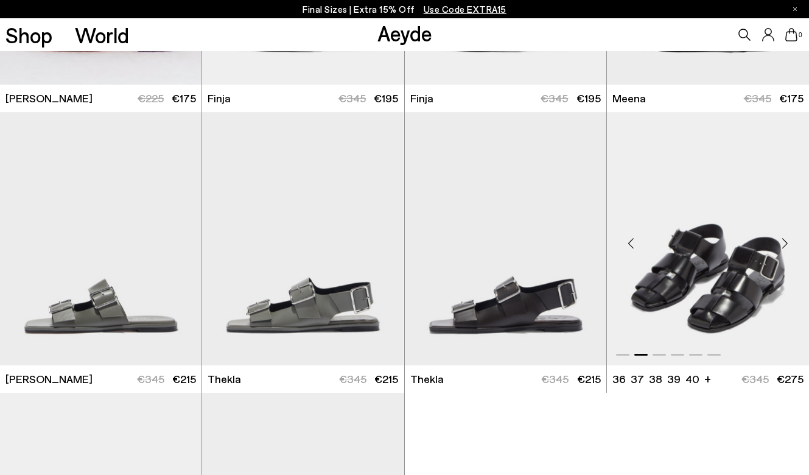
click at [783, 240] on div "Next slide" at bounding box center [784, 243] width 37 height 37
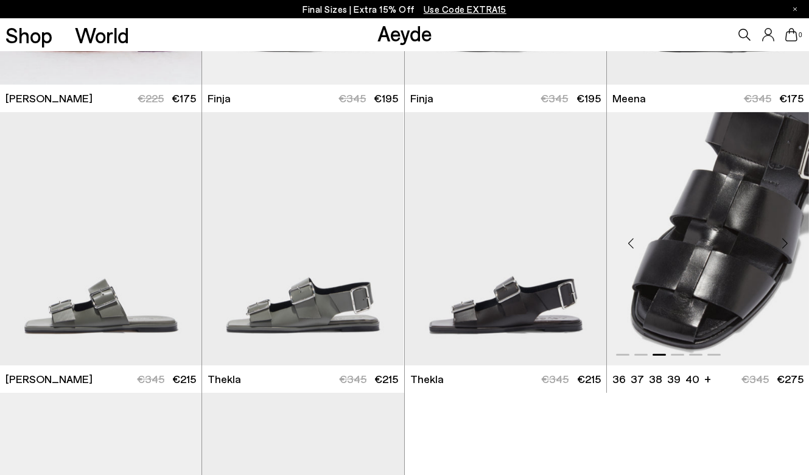
click at [783, 240] on div "Next slide" at bounding box center [784, 243] width 37 height 37
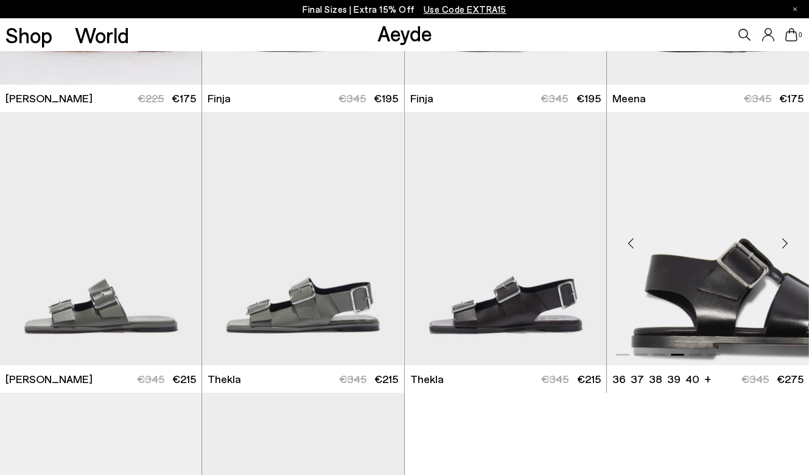
click at [783, 240] on div "Next slide" at bounding box center [784, 243] width 37 height 37
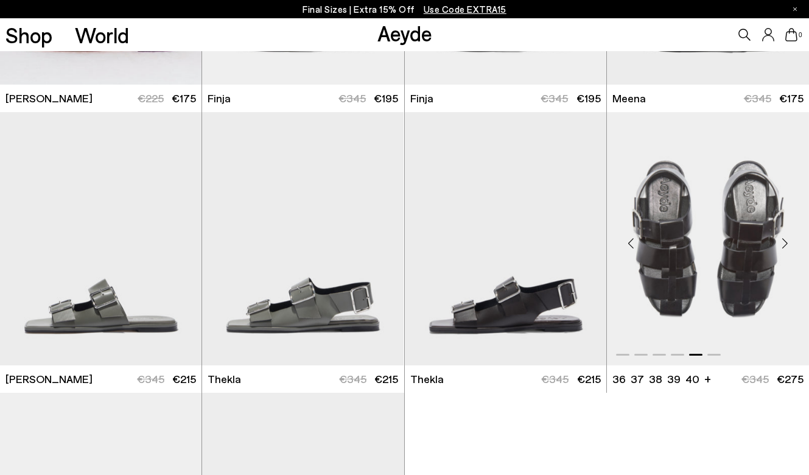
click at [783, 240] on div "Next slide" at bounding box center [784, 243] width 37 height 37
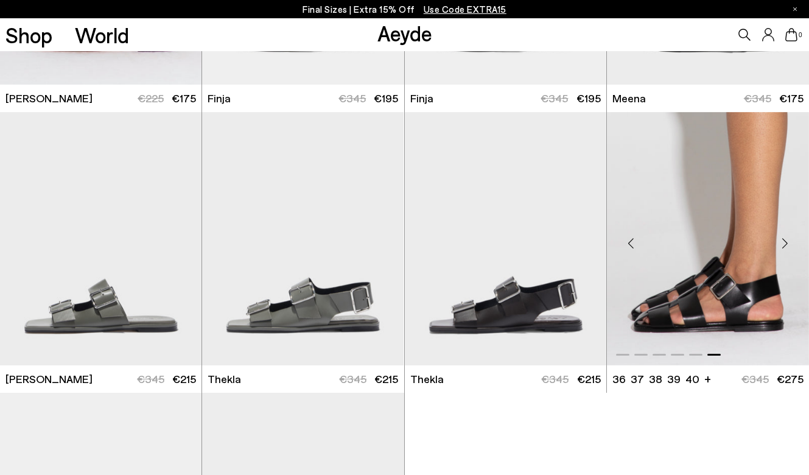
click at [783, 240] on div "Next slide" at bounding box center [784, 243] width 37 height 37
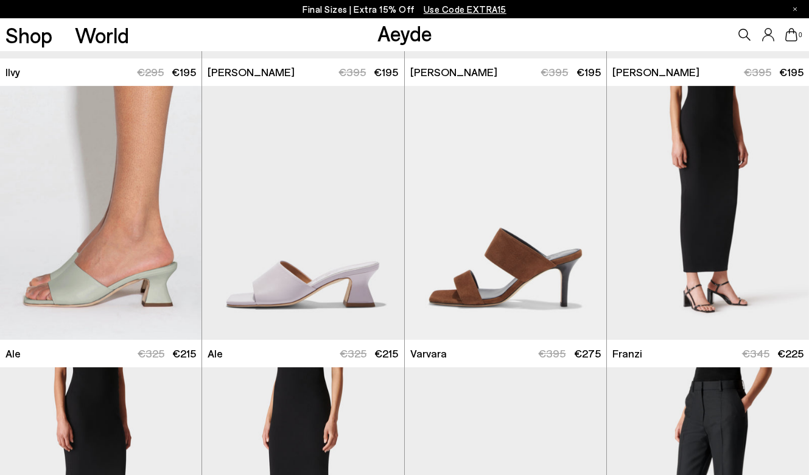
scroll to position [775, 0]
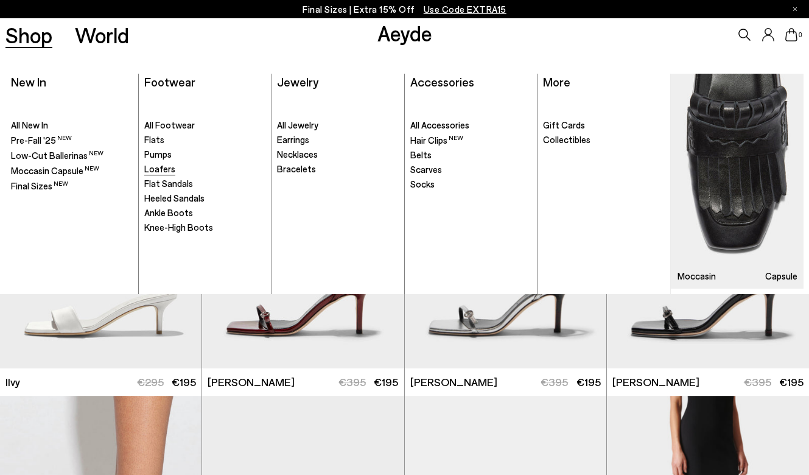
click at [168, 165] on span "Loafers" at bounding box center [159, 168] width 31 height 11
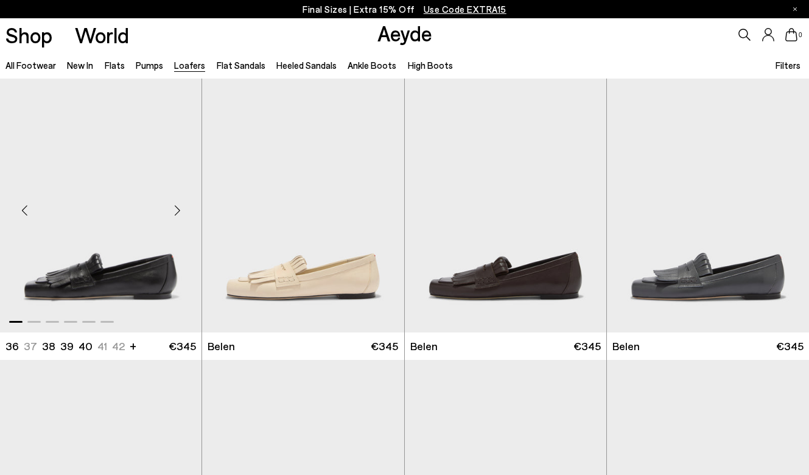
click at [179, 208] on div "Next slide" at bounding box center [177, 210] width 37 height 37
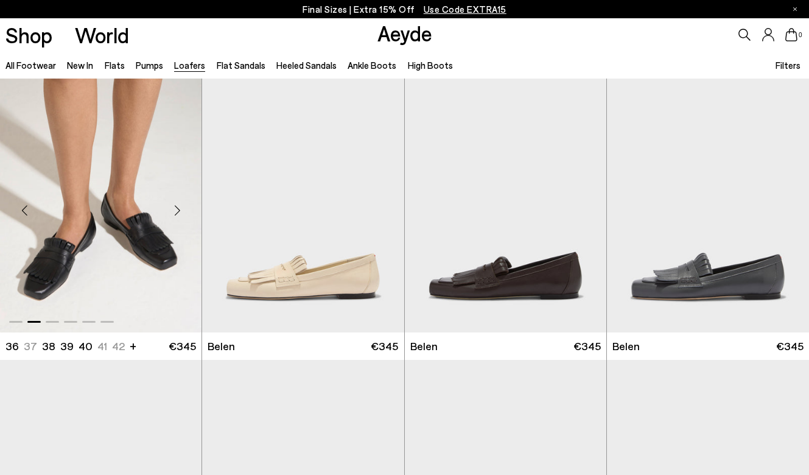
click at [179, 208] on div "Next slide" at bounding box center [177, 210] width 37 height 37
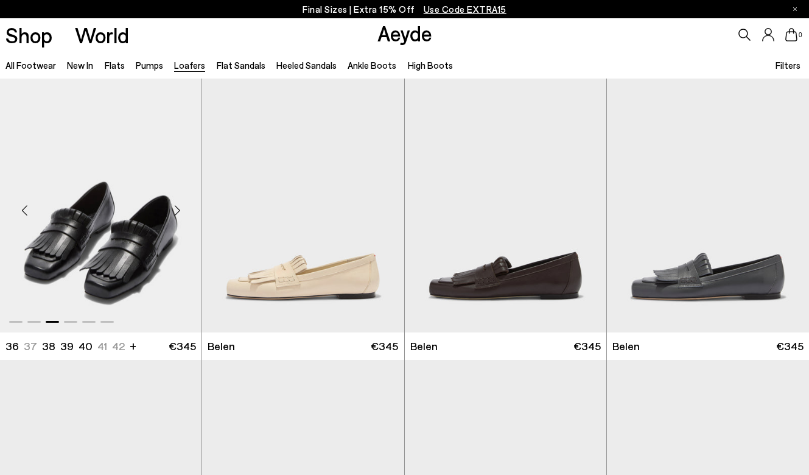
click at [179, 208] on div "Next slide" at bounding box center [177, 210] width 37 height 37
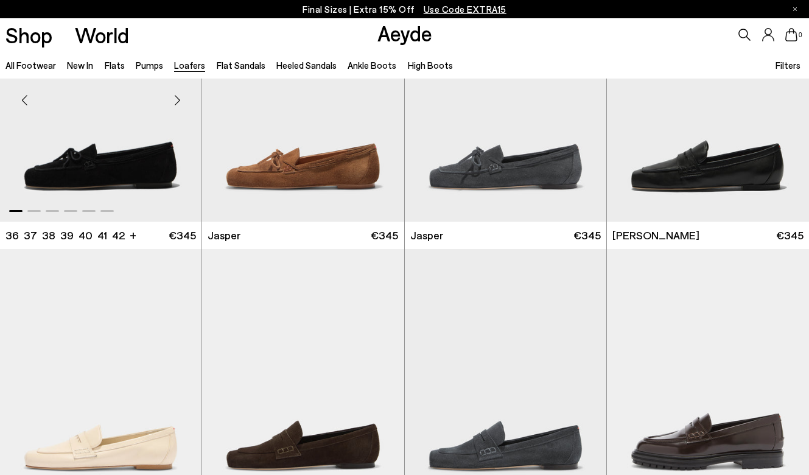
scroll to position [394, 0]
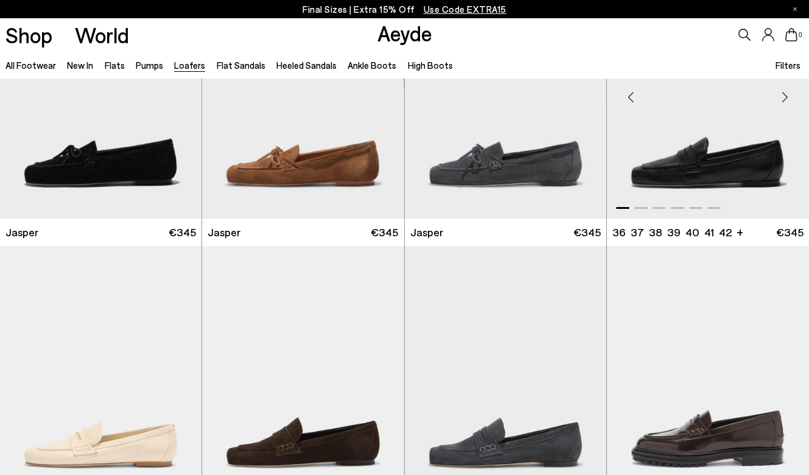
click at [784, 102] on div "Next slide" at bounding box center [784, 96] width 37 height 37
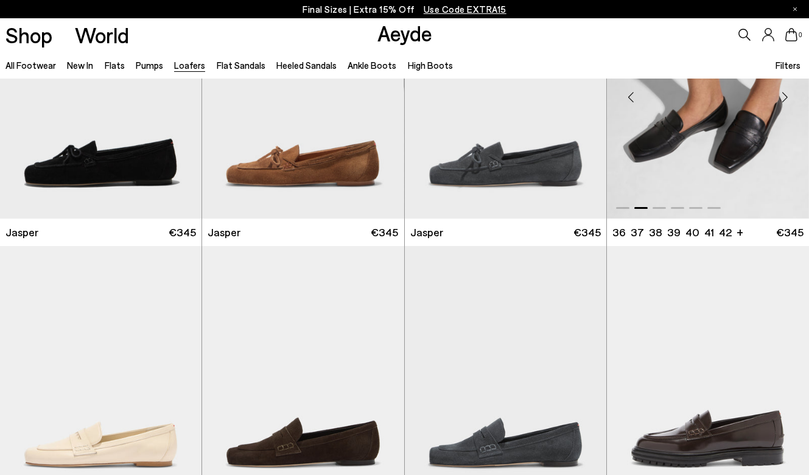
click at [784, 102] on div "Next slide" at bounding box center [784, 96] width 37 height 37
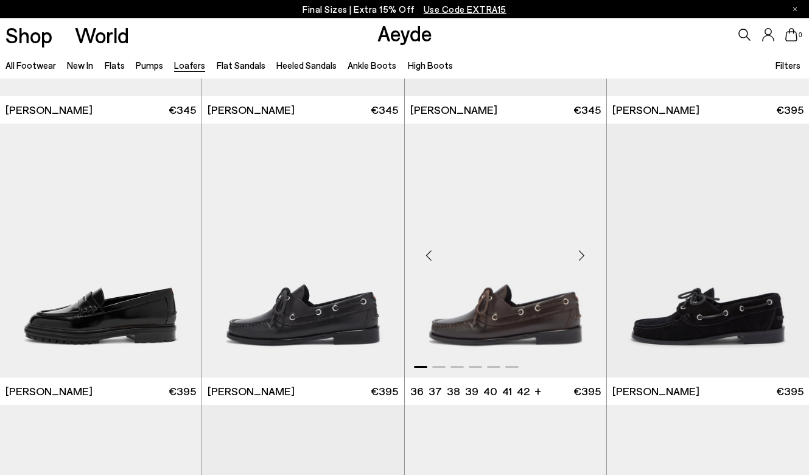
scroll to position [831, 0]
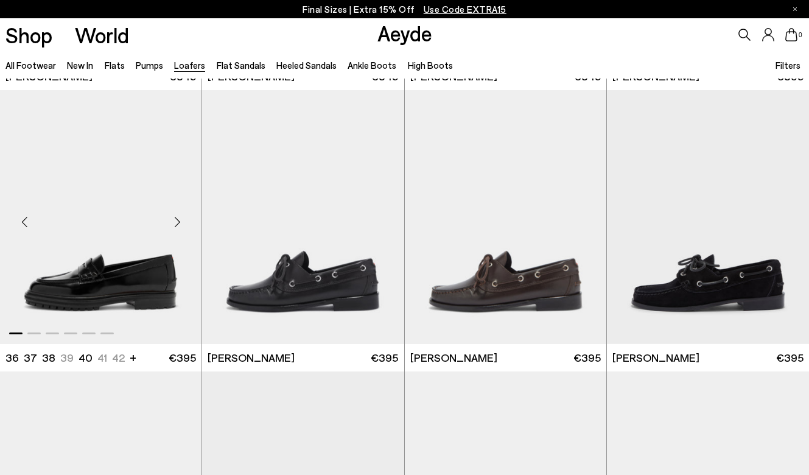
click at [176, 218] on div "Next slide" at bounding box center [177, 221] width 37 height 37
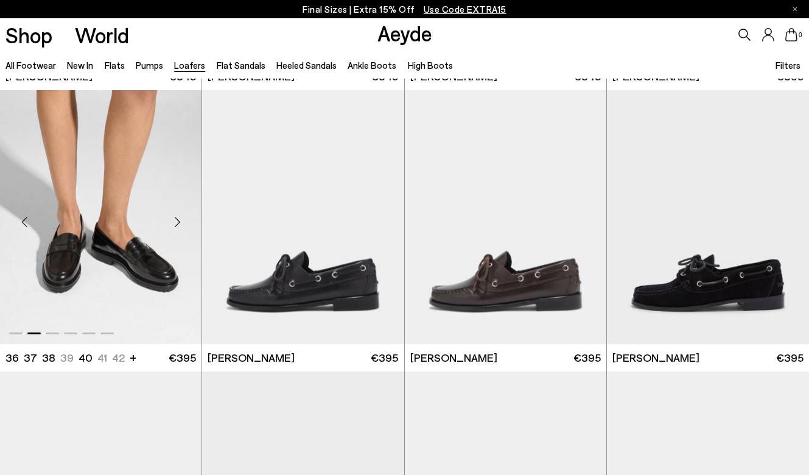
click at [176, 218] on div "Next slide" at bounding box center [177, 221] width 37 height 37
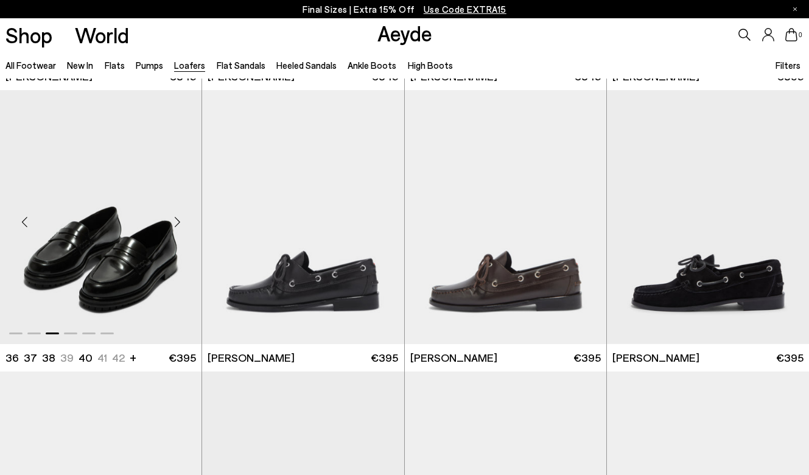
click at [176, 218] on div "Next slide" at bounding box center [177, 221] width 37 height 37
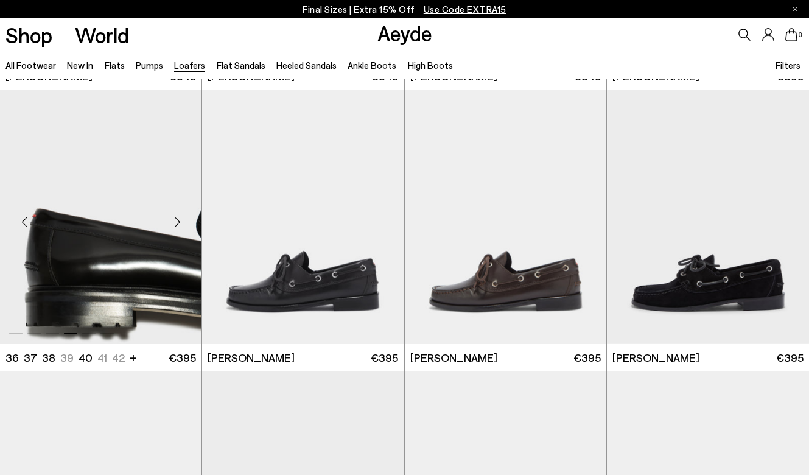
click at [176, 218] on div "Next slide" at bounding box center [177, 221] width 37 height 37
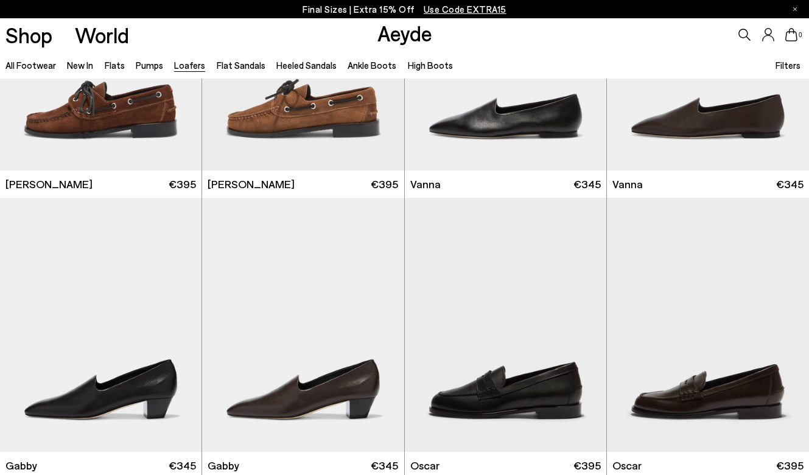
scroll to position [1544, 0]
